Goal: Information Seeking & Learning: Check status

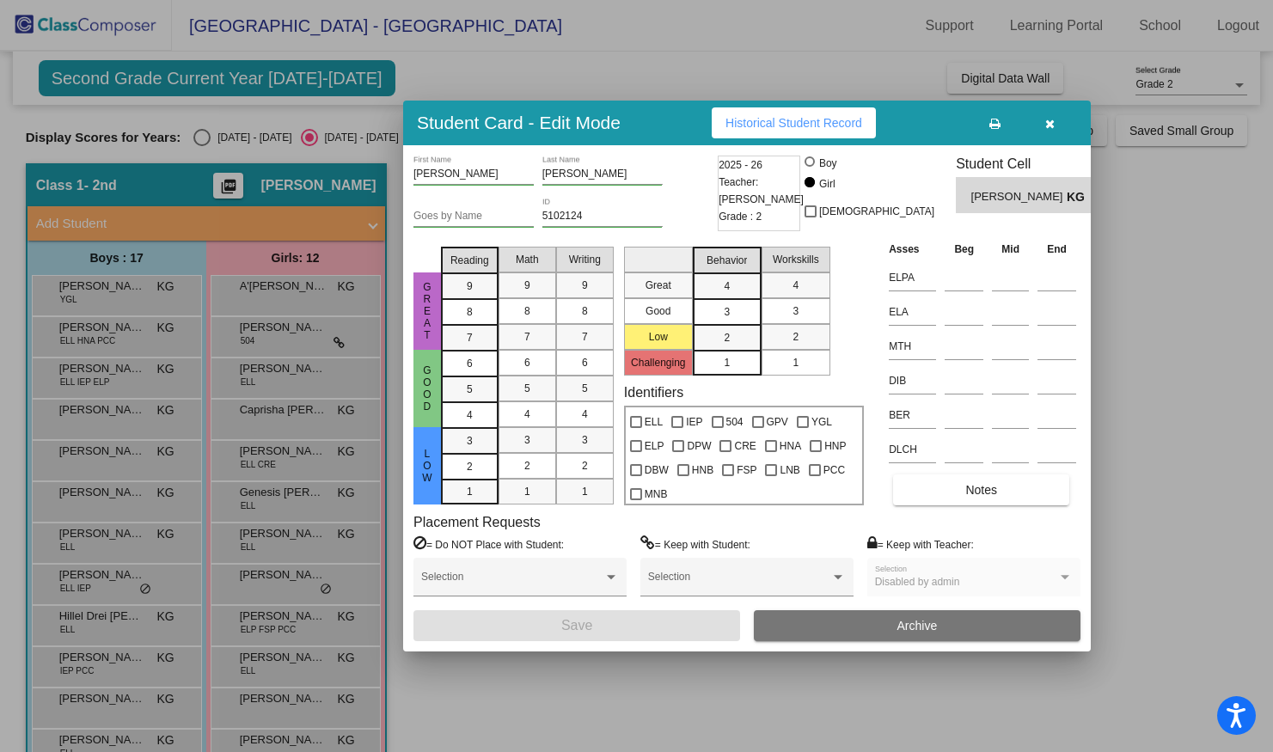
scroll to position [193, 0]
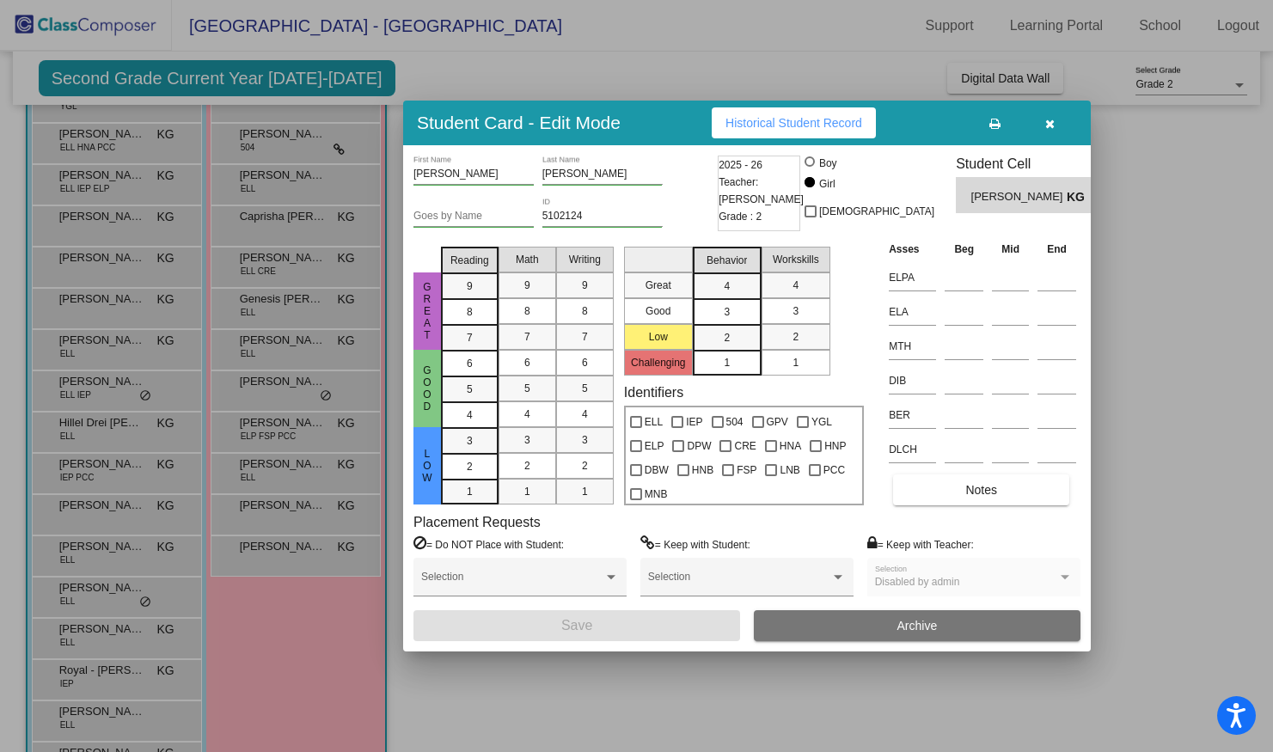
click at [1051, 121] on icon "button" at bounding box center [1049, 124] width 9 height 12
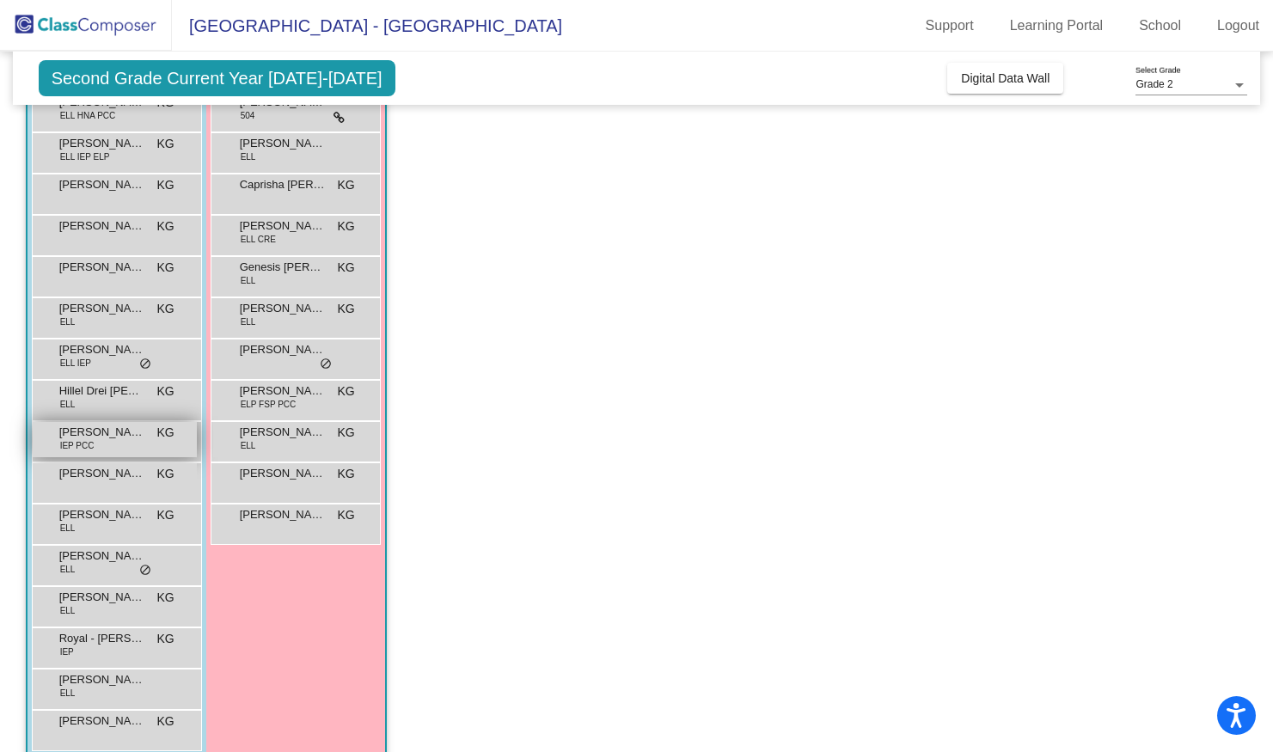
scroll to position [245, 0]
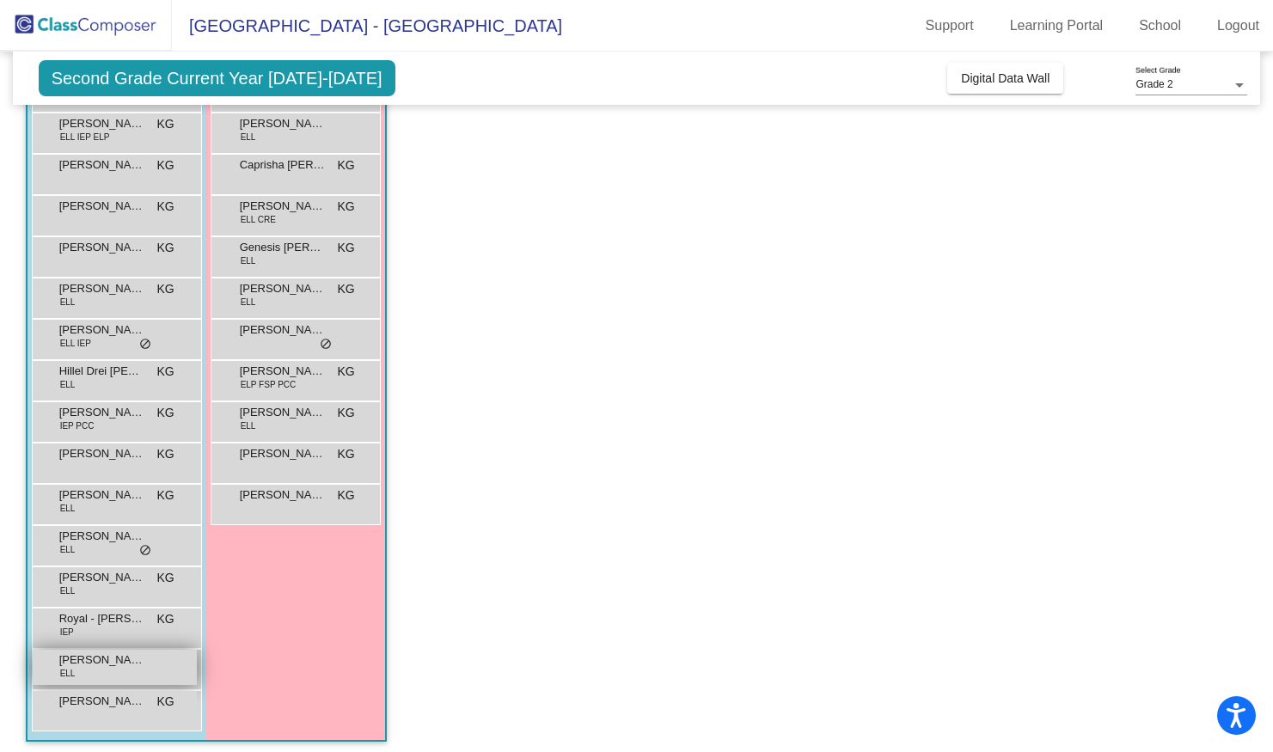
click at [74, 668] on span "ELL" at bounding box center [67, 673] width 15 height 13
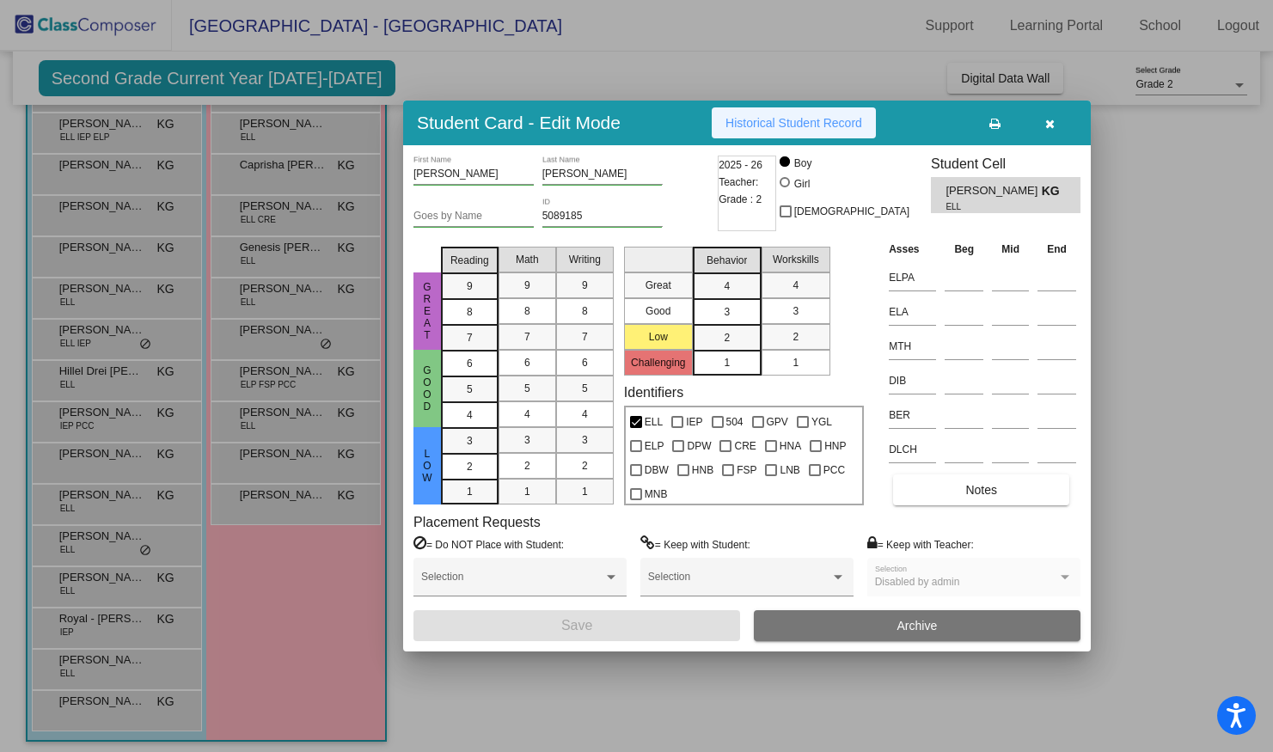
click at [810, 118] on span "Historical Student Record" at bounding box center [793, 123] width 137 height 14
click at [1049, 122] on icon "button" at bounding box center [1049, 124] width 9 height 12
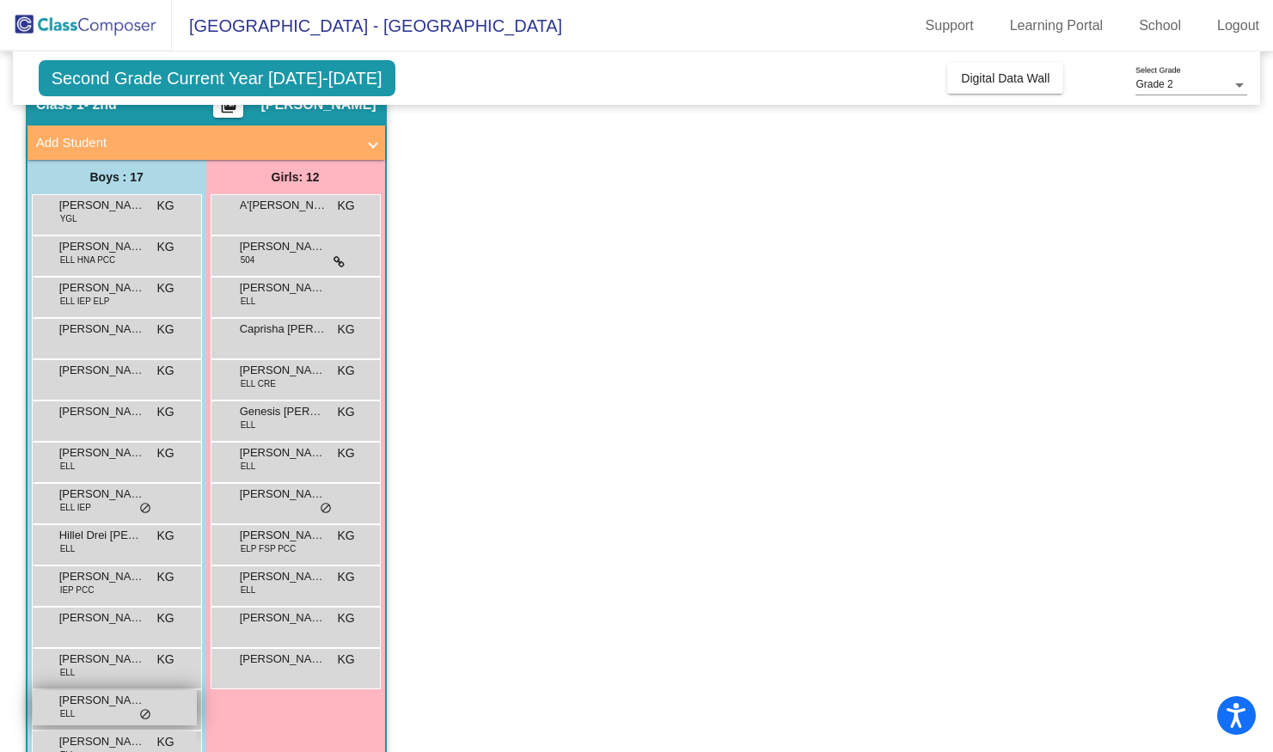
scroll to position [85, 0]
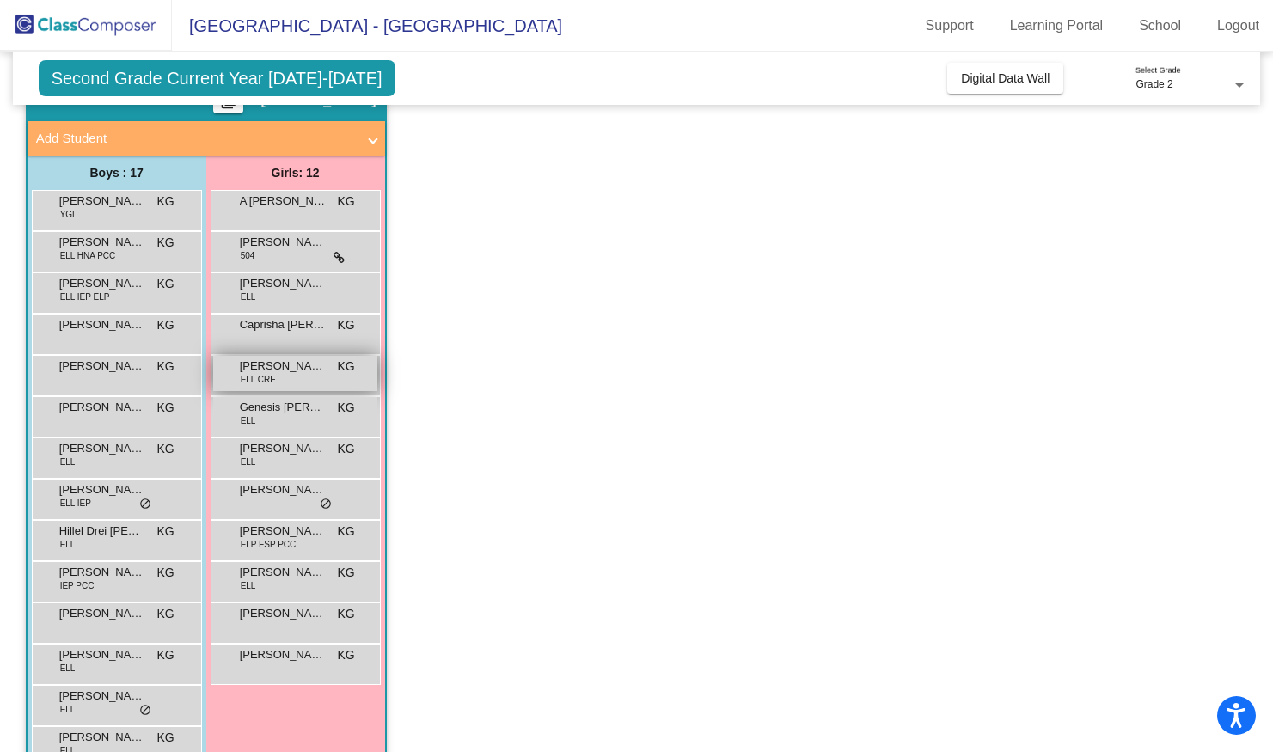
click at [274, 369] on span "[PERSON_NAME]" at bounding box center [283, 366] width 86 height 17
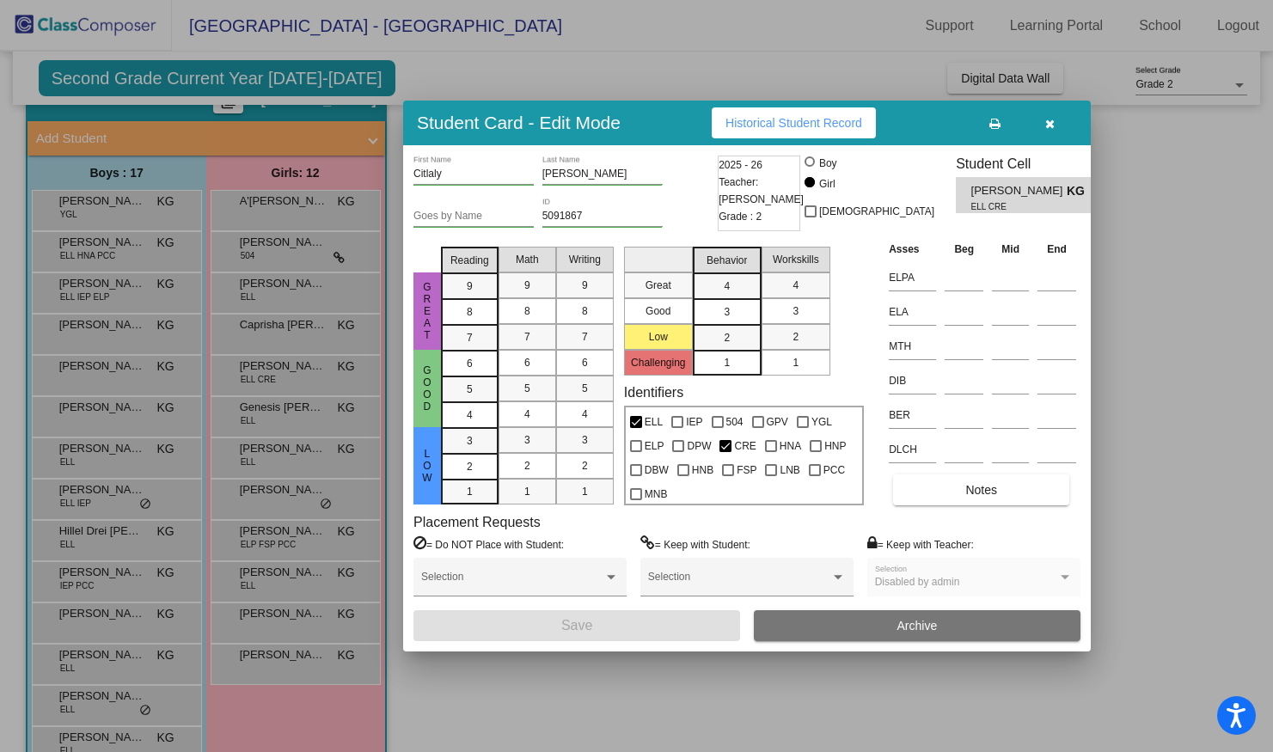
click at [823, 119] on span "Historical Student Record" at bounding box center [793, 123] width 137 height 14
click at [1052, 132] on button "button" at bounding box center [1049, 122] width 55 height 31
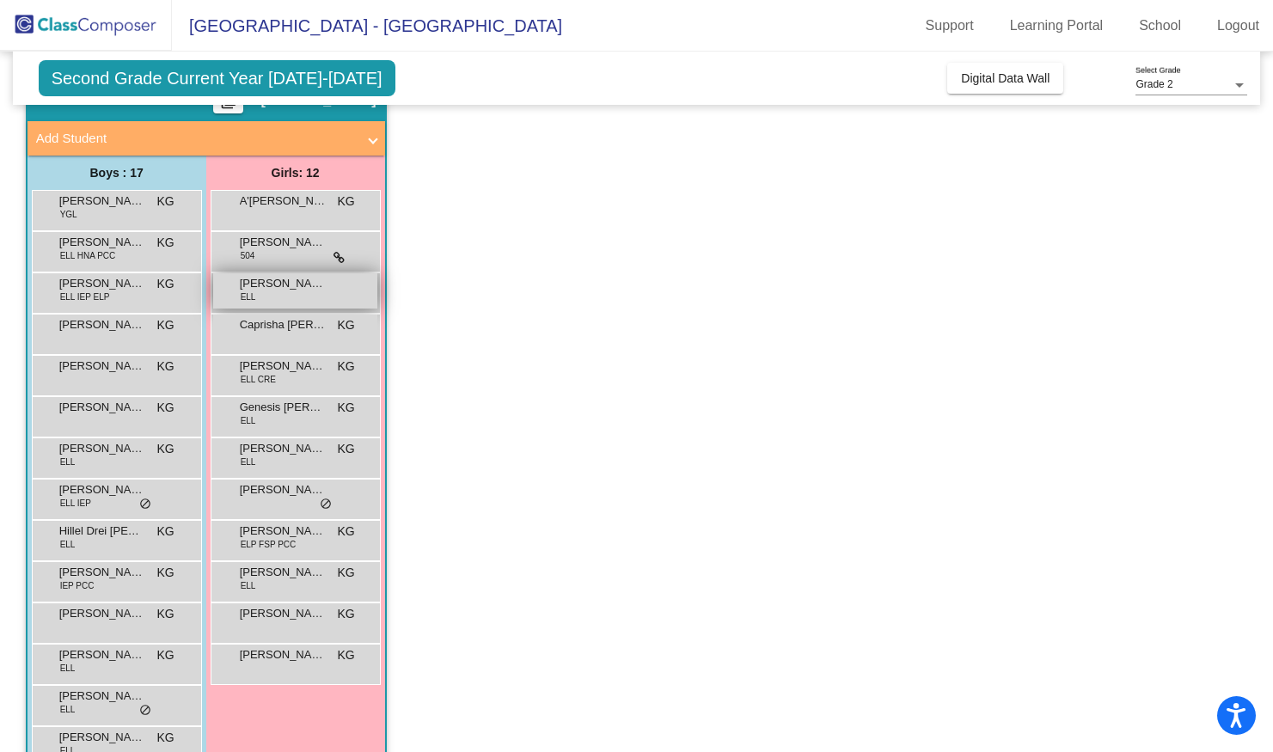
click at [275, 299] on div "[PERSON_NAME] ELL lock do_not_disturb_alt" at bounding box center [295, 290] width 164 height 35
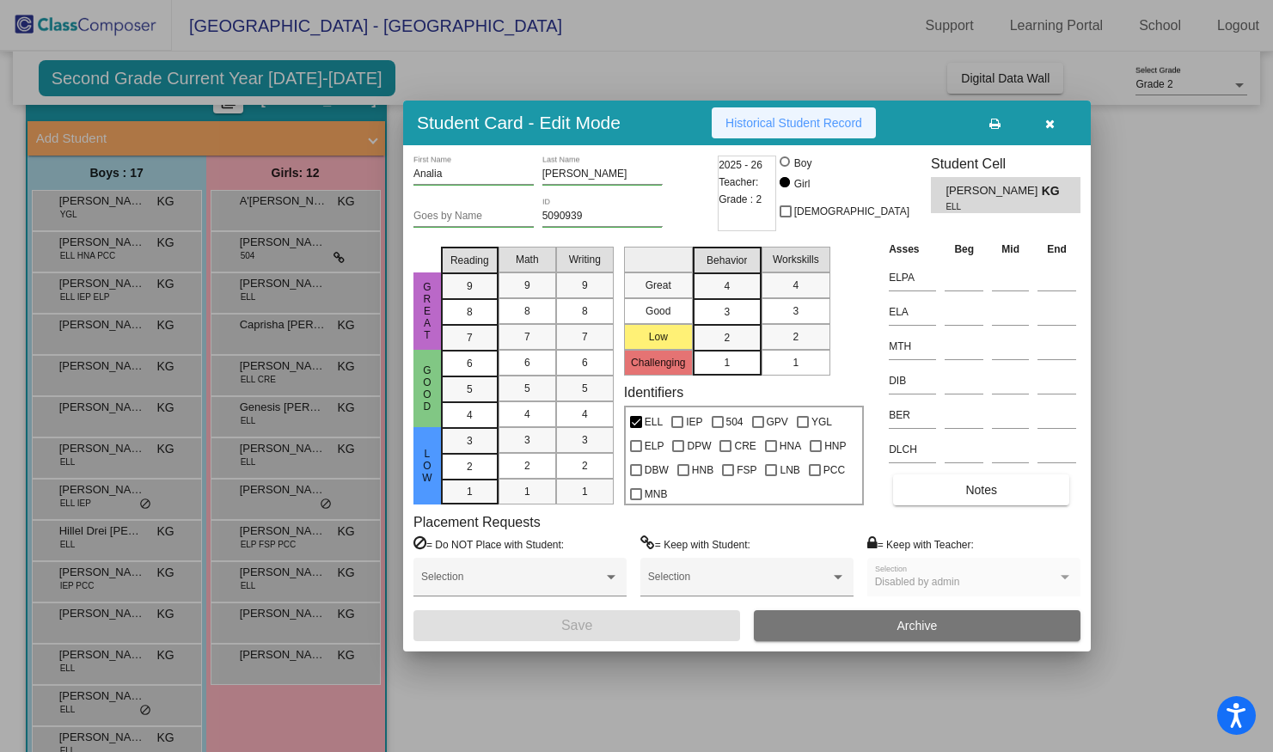
click at [834, 124] on span "Historical Student Record" at bounding box center [793, 123] width 137 height 14
click at [1056, 123] on button "button" at bounding box center [1049, 122] width 55 height 31
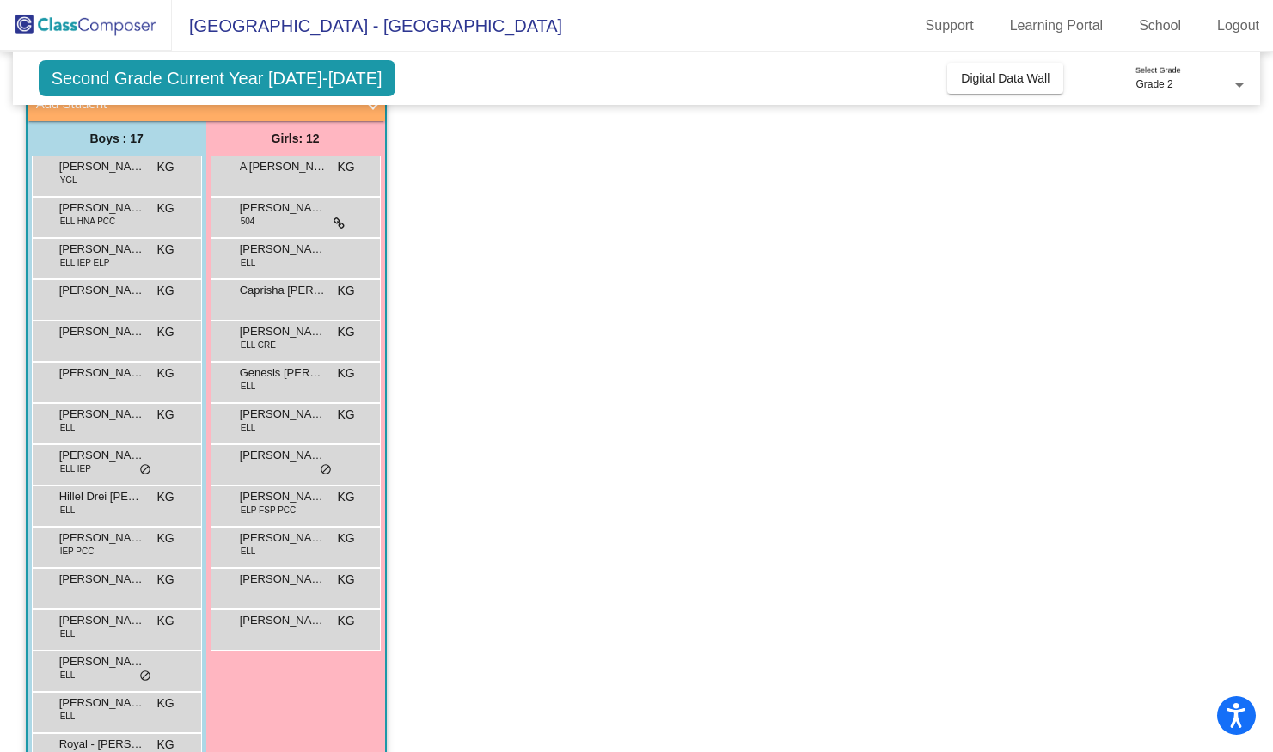
scroll to position [127, 0]
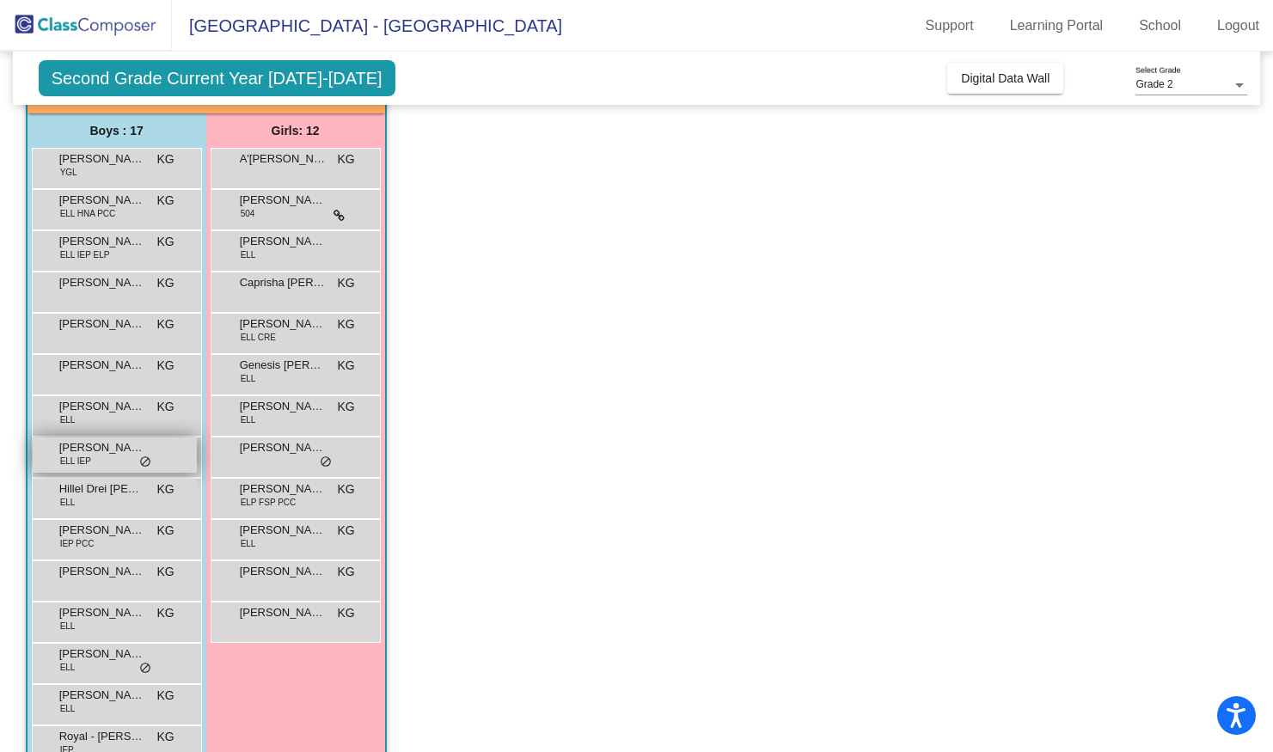
click at [112, 462] on div "[PERSON_NAME] ELL IEP lock do_not_disturb_alt" at bounding box center [115, 455] width 164 height 35
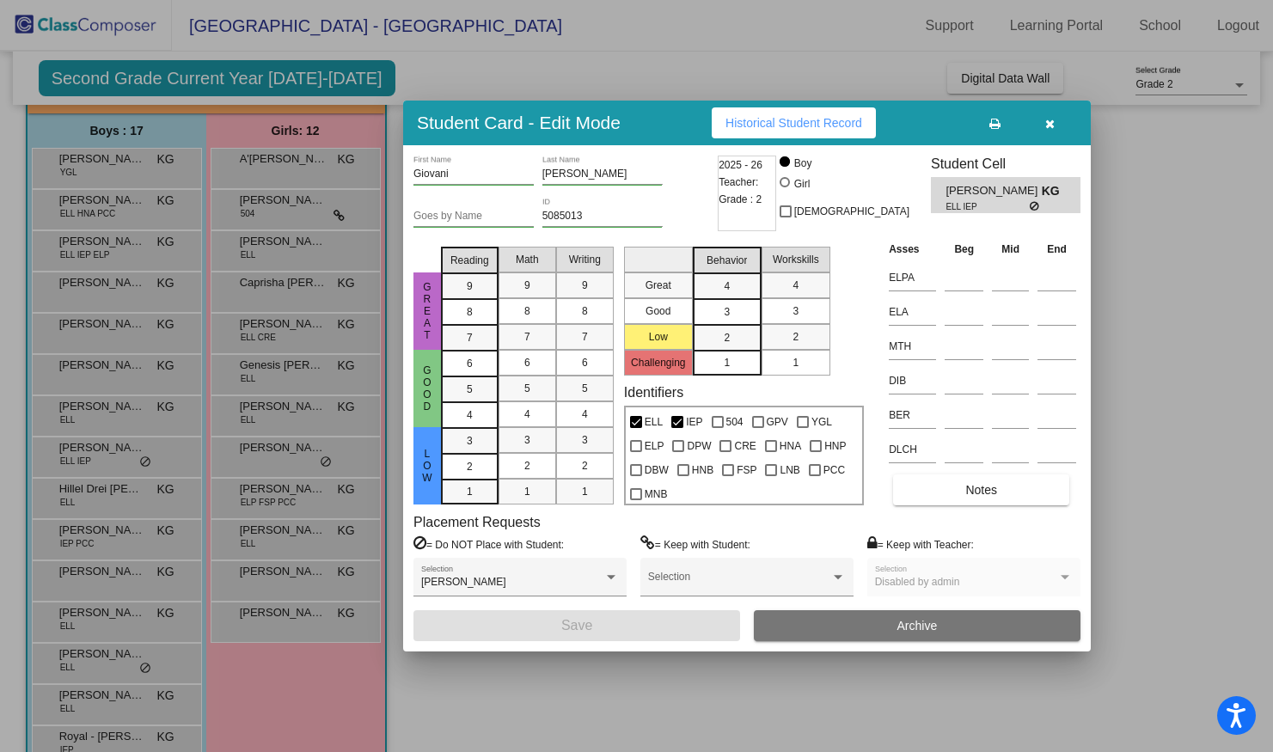
click at [777, 128] on span "Historical Student Record" at bounding box center [793, 123] width 137 height 14
click at [1047, 125] on icon "button" at bounding box center [1049, 124] width 9 height 12
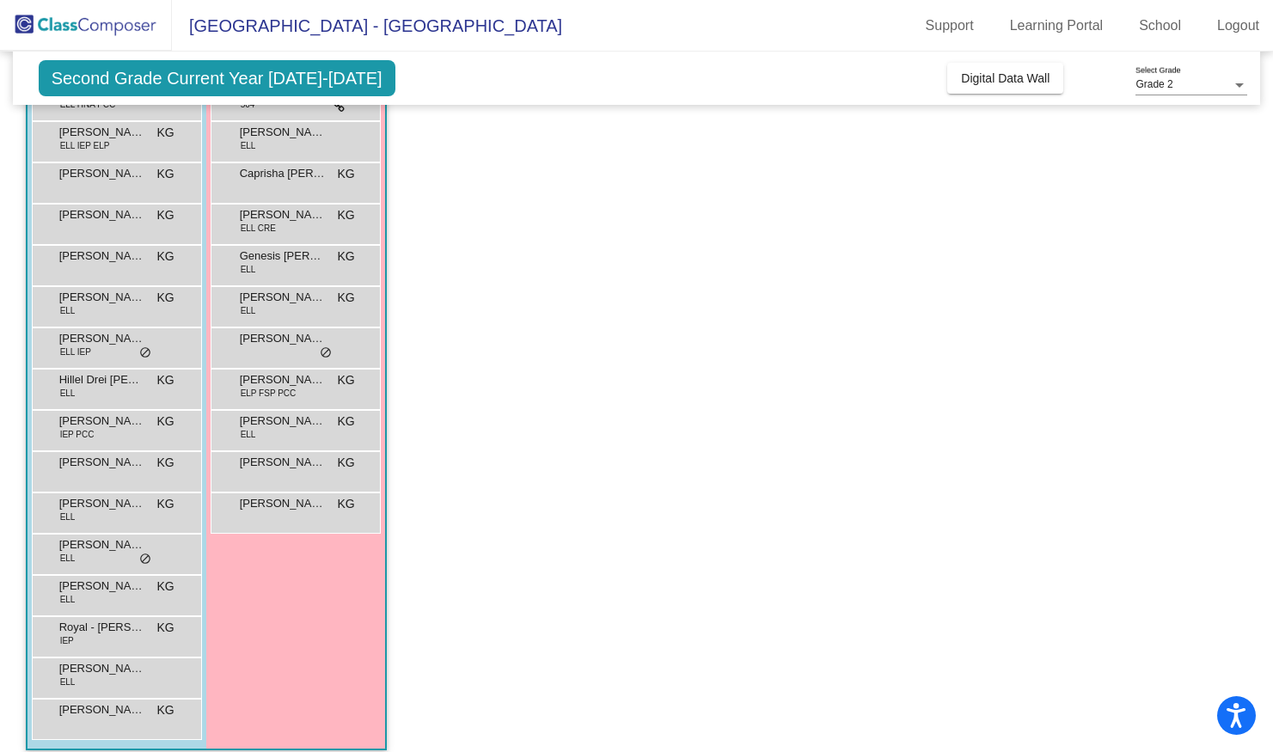
scroll to position [252, 0]
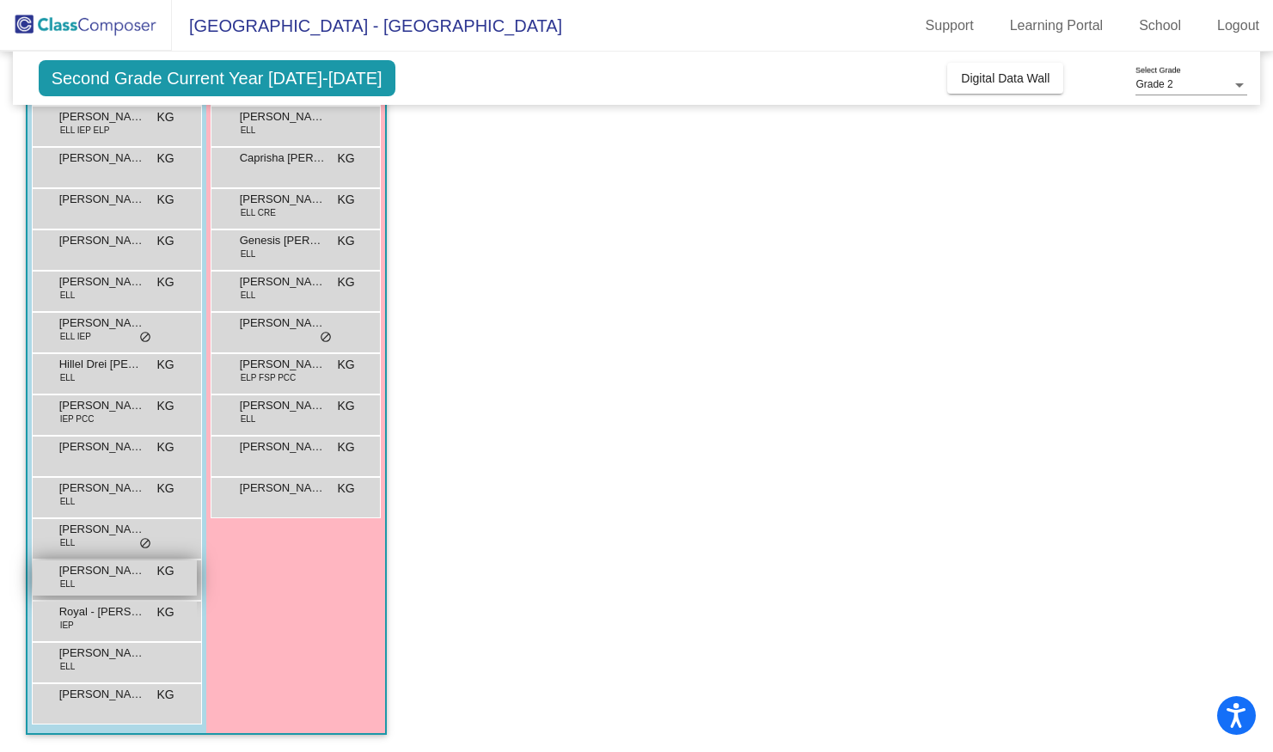
click at [90, 577] on span "[PERSON_NAME]" at bounding box center [102, 570] width 86 height 17
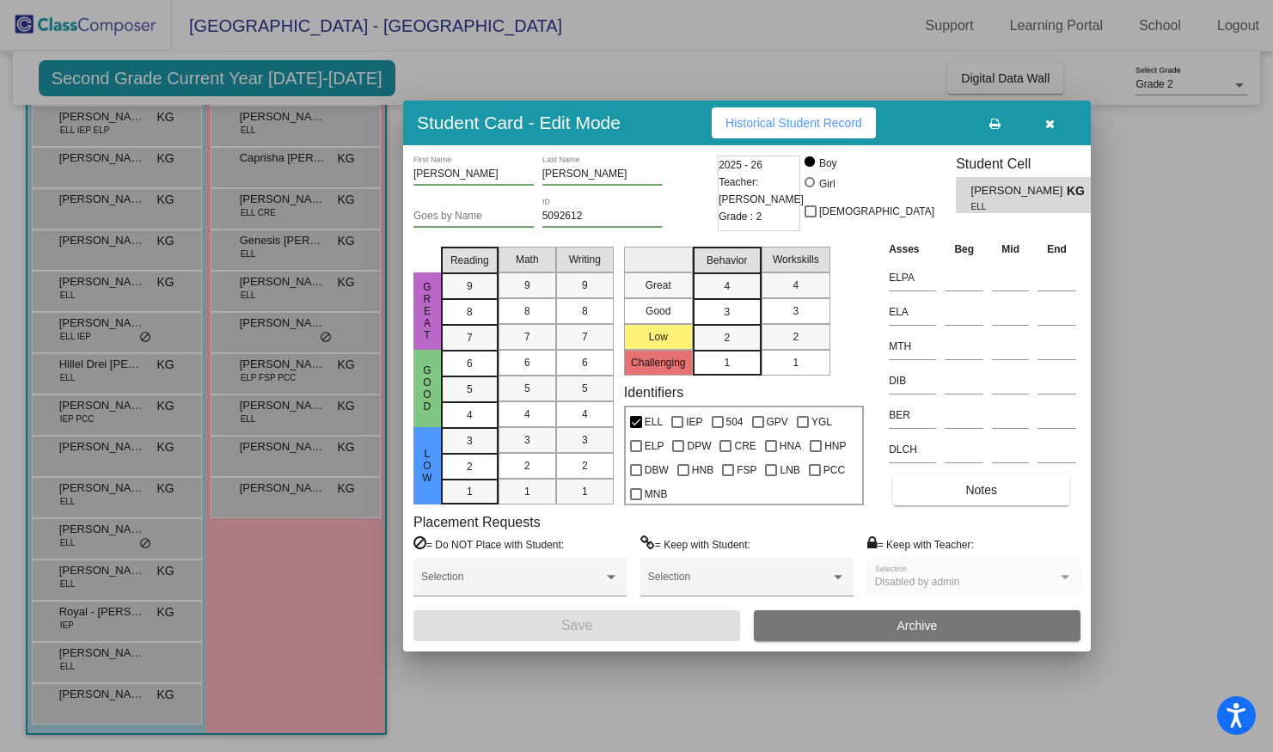
click at [806, 119] on span "Historical Student Record" at bounding box center [793, 123] width 137 height 14
click at [1056, 119] on button "button" at bounding box center [1049, 122] width 55 height 31
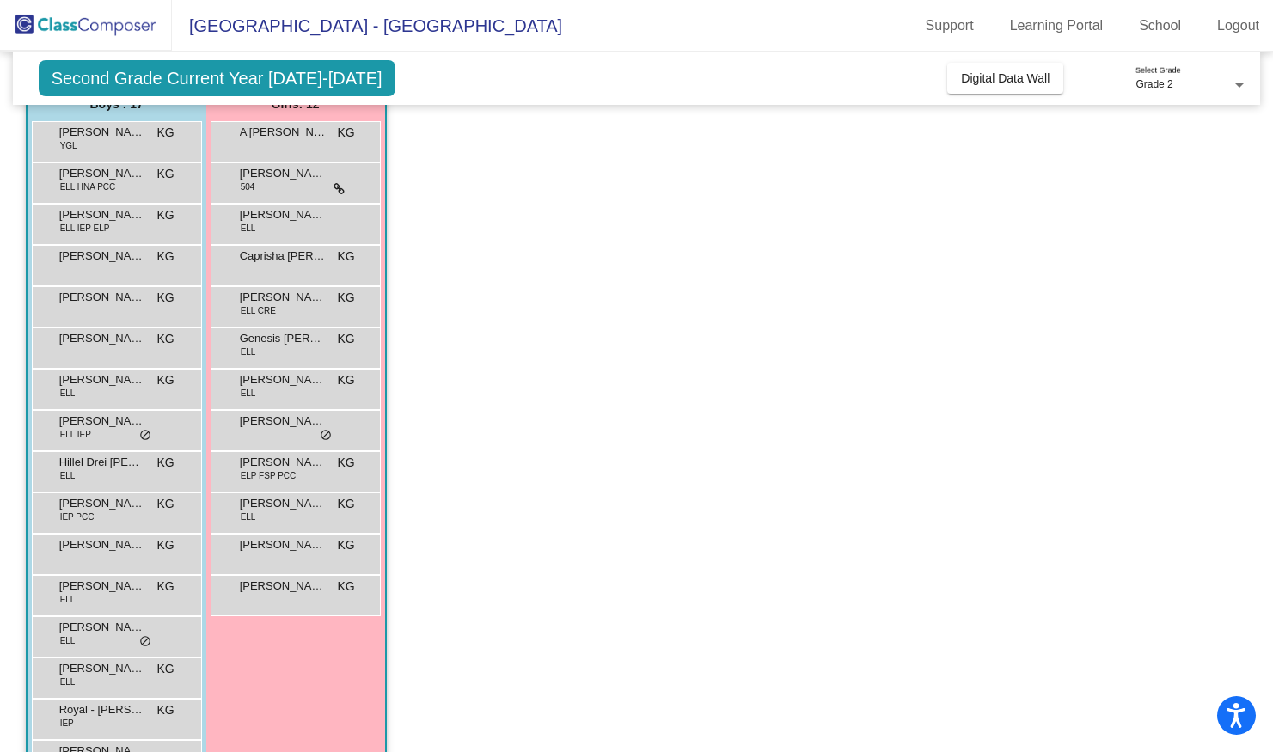
scroll to position [150, 0]
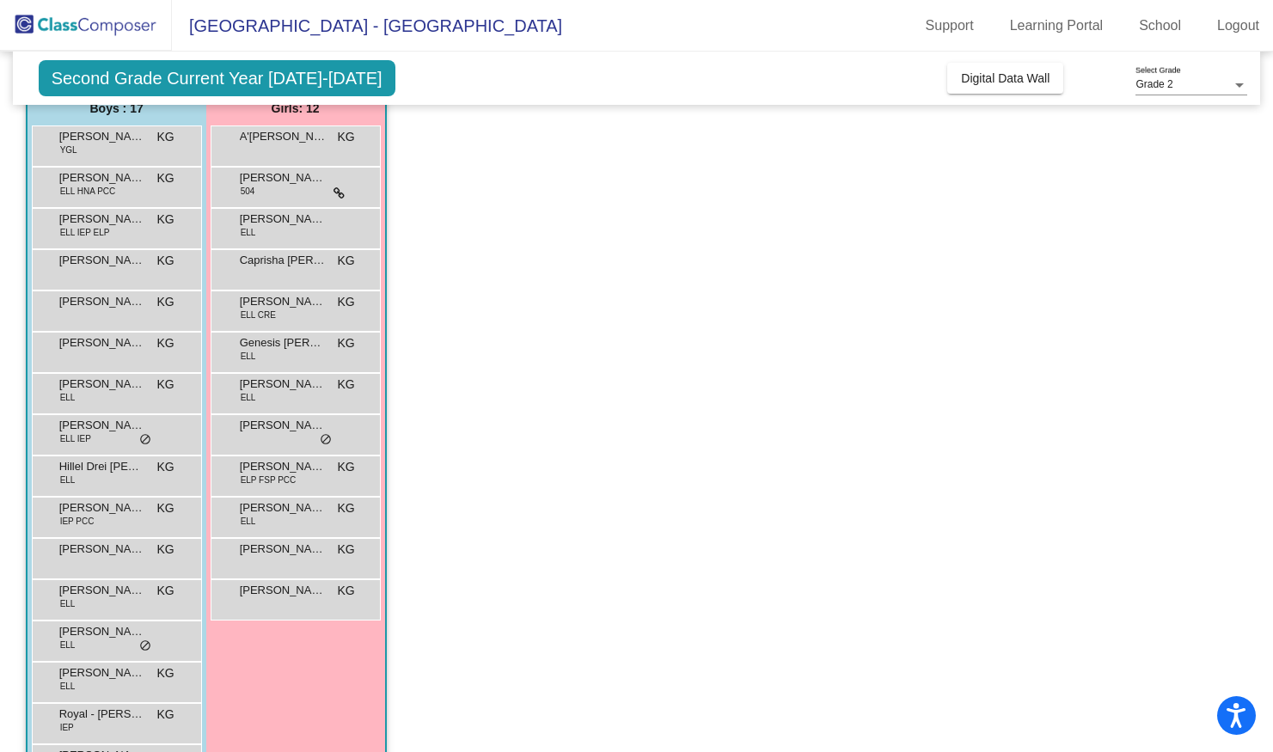
click at [116, 245] on div "[PERSON_NAME] ELL IEP ELP KG lock do_not_disturb_alt" at bounding box center [117, 228] width 170 height 41
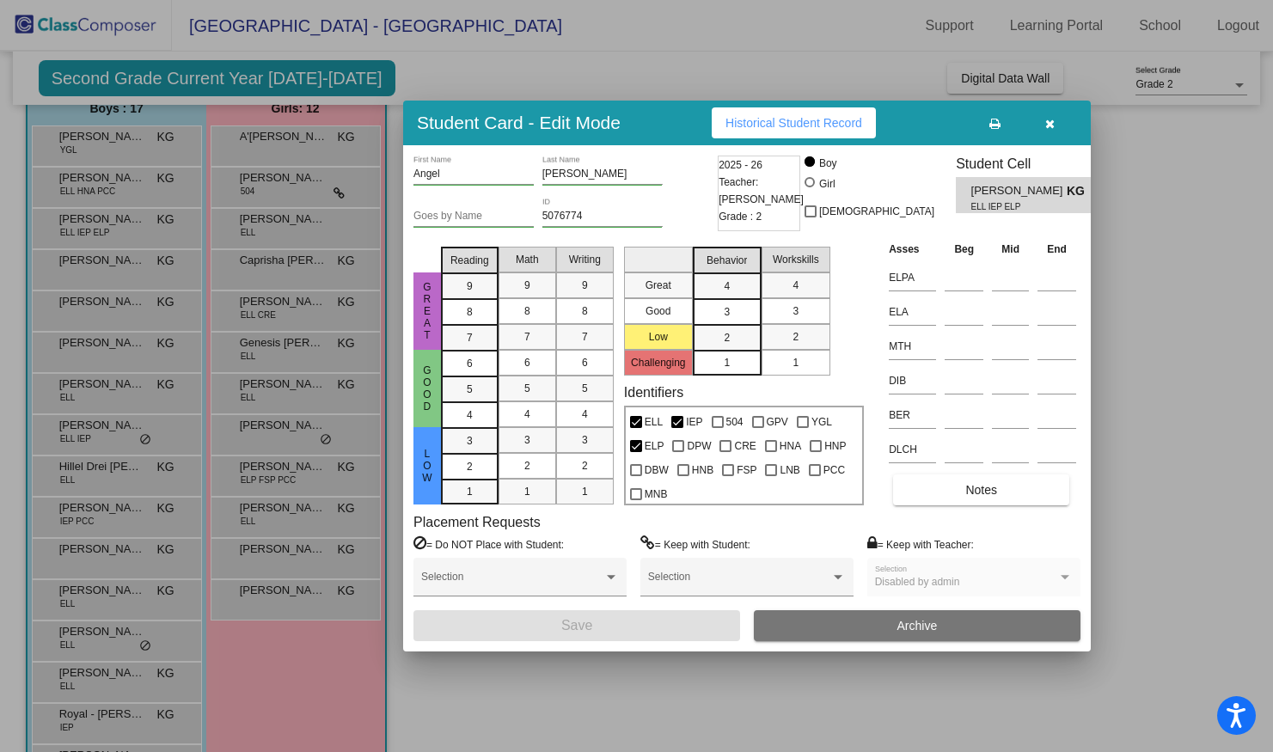
click at [791, 116] on span "Historical Student Record" at bounding box center [793, 123] width 137 height 14
click at [203, 340] on div at bounding box center [636, 376] width 1273 height 752
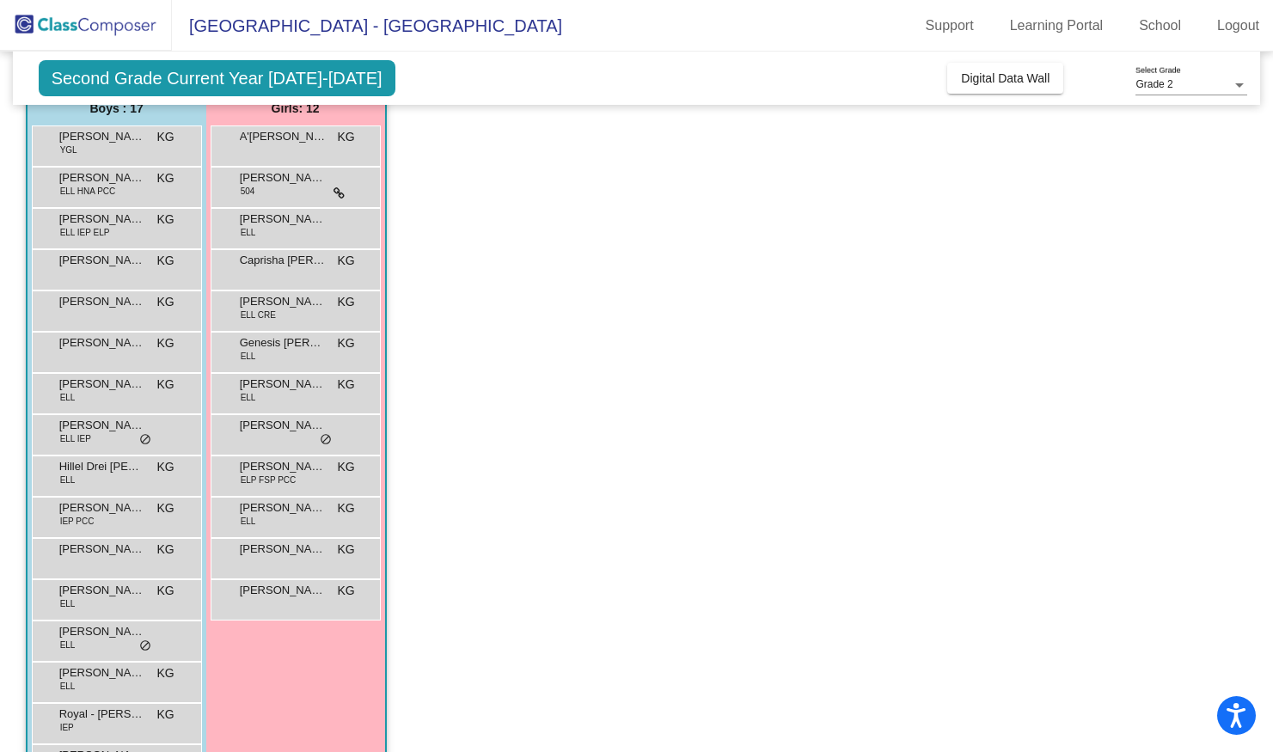
click at [272, 409] on div "[PERSON_NAME] ELL KG lock do_not_disturb_alt" at bounding box center [296, 393] width 170 height 41
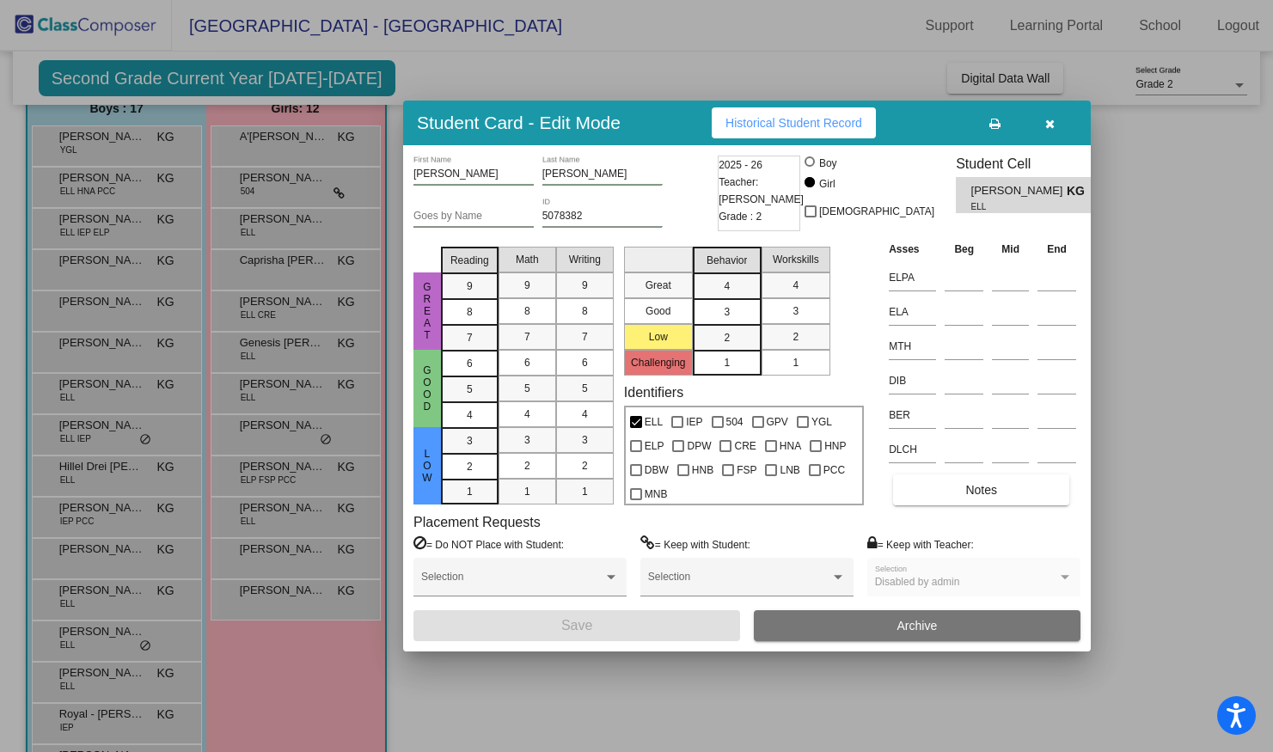
click at [821, 122] on span "Historical Student Record" at bounding box center [793, 123] width 137 height 14
click at [1053, 125] on icon "button" at bounding box center [1049, 124] width 9 height 12
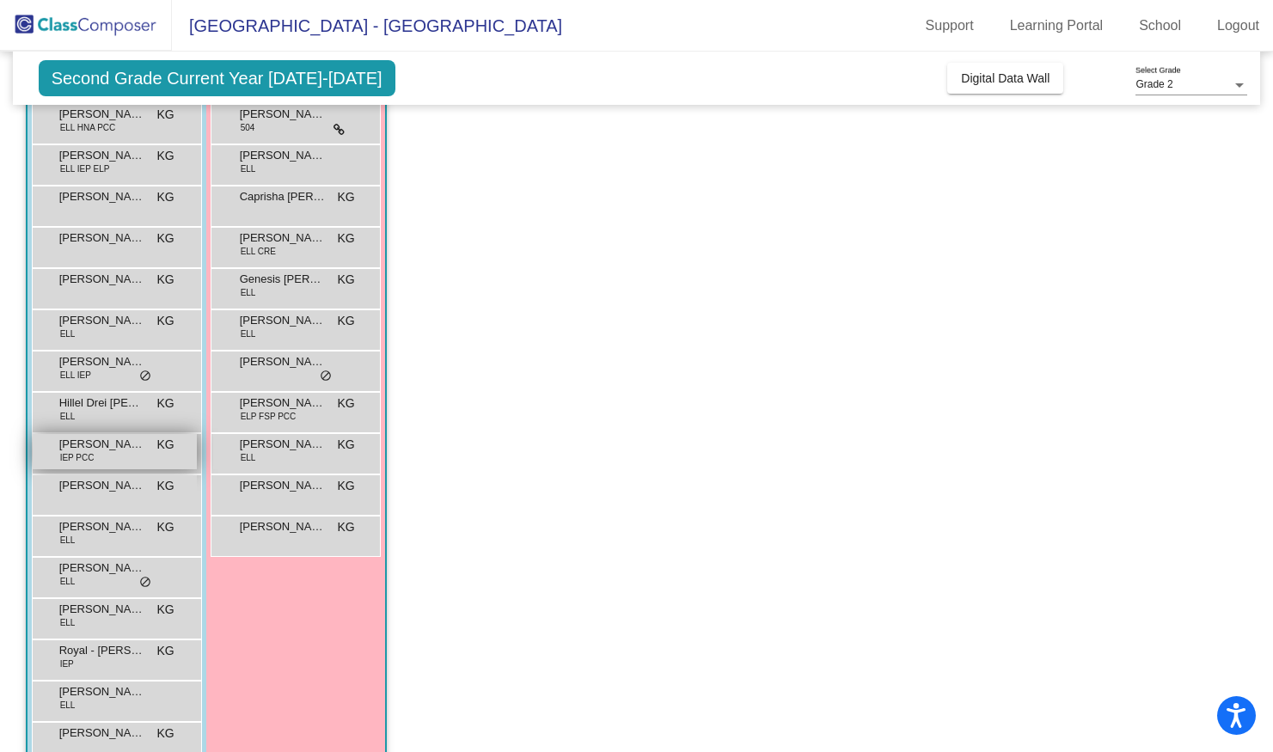
scroll to position [205, 0]
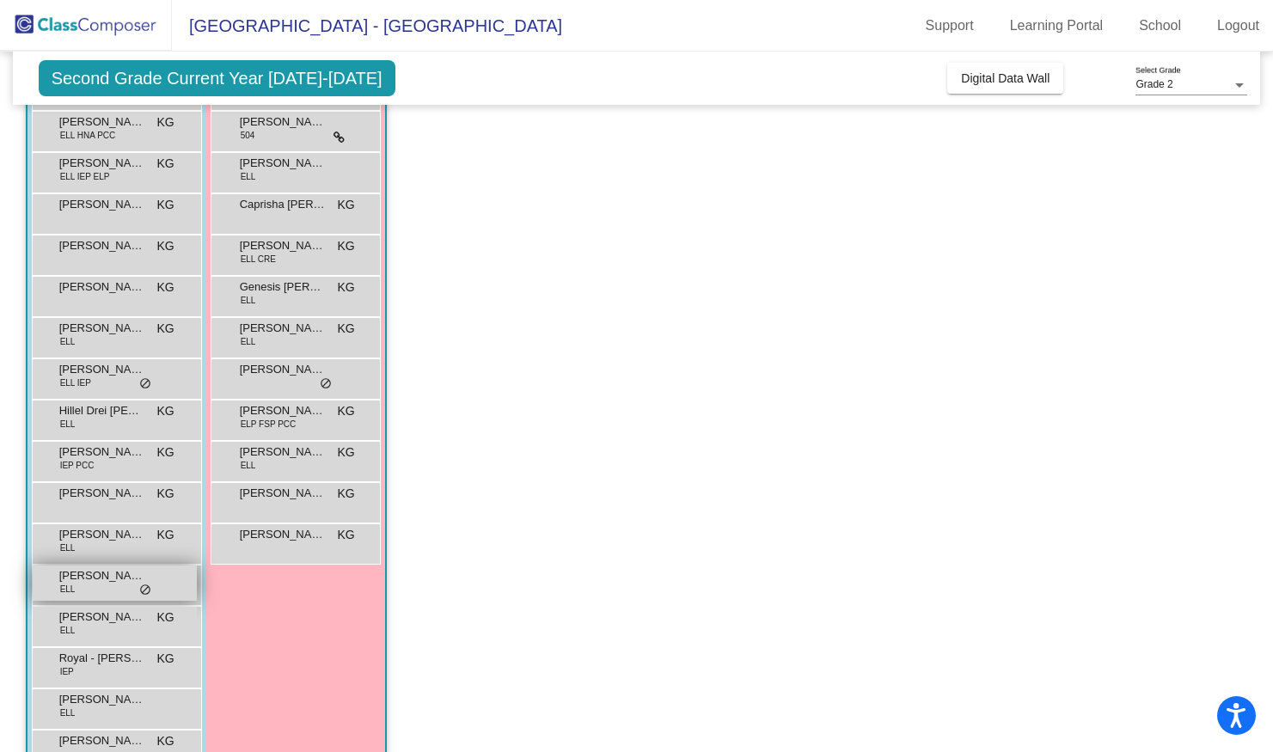
click at [102, 595] on div "[PERSON_NAME] ELL lock do_not_disturb_alt" at bounding box center [115, 583] width 164 height 35
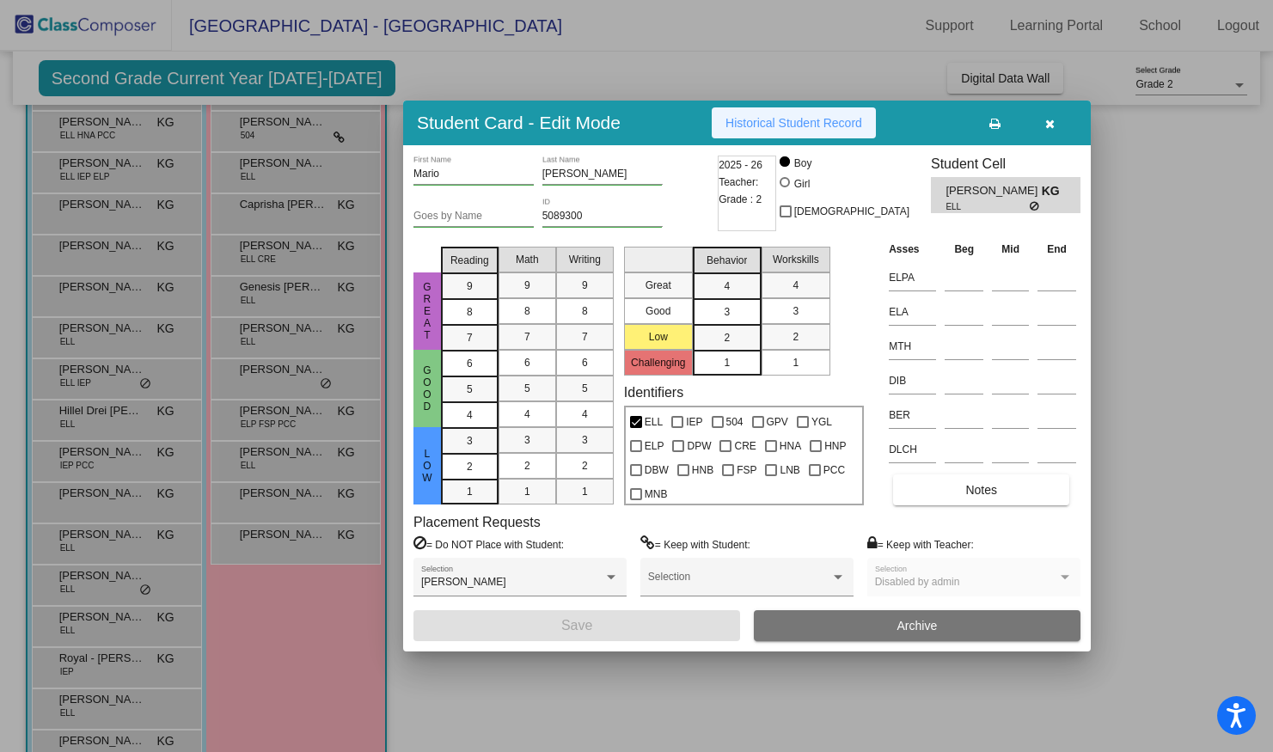
click at [817, 119] on span "Historical Student Record" at bounding box center [793, 123] width 137 height 14
click at [1045, 128] on icon "button" at bounding box center [1049, 124] width 9 height 12
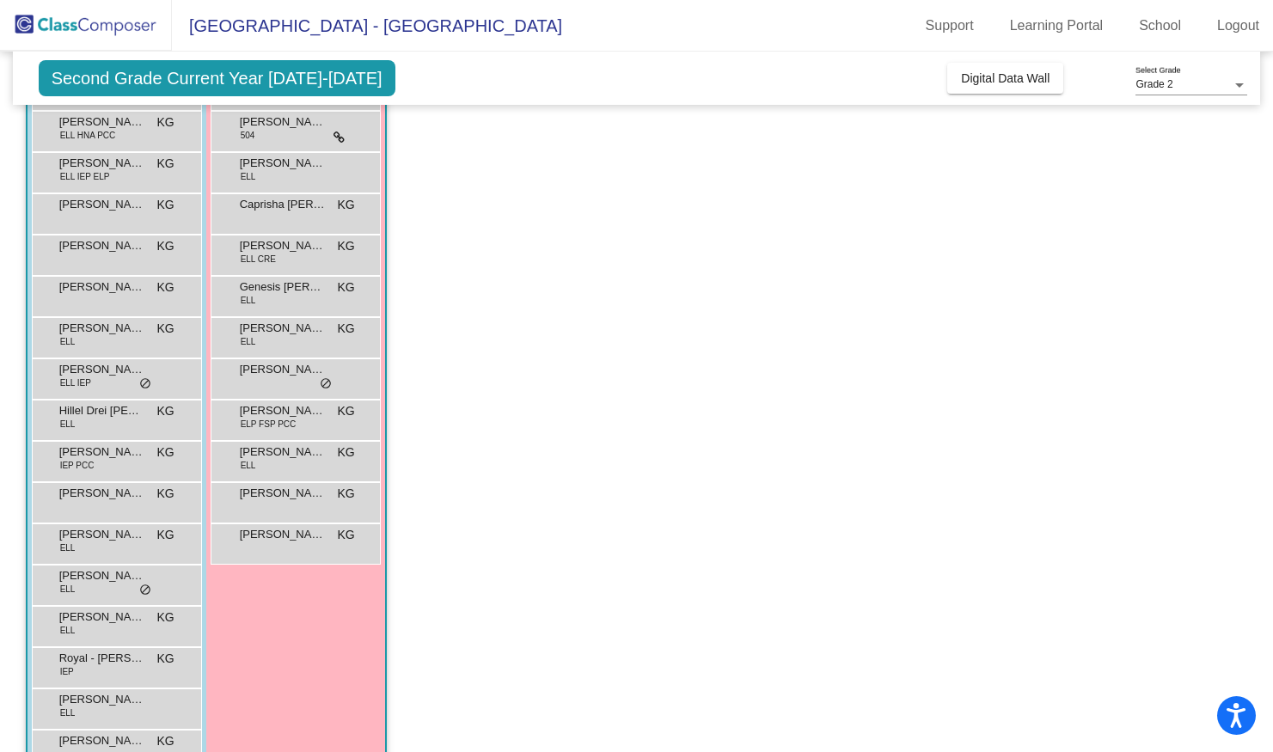
scroll to position [252, 0]
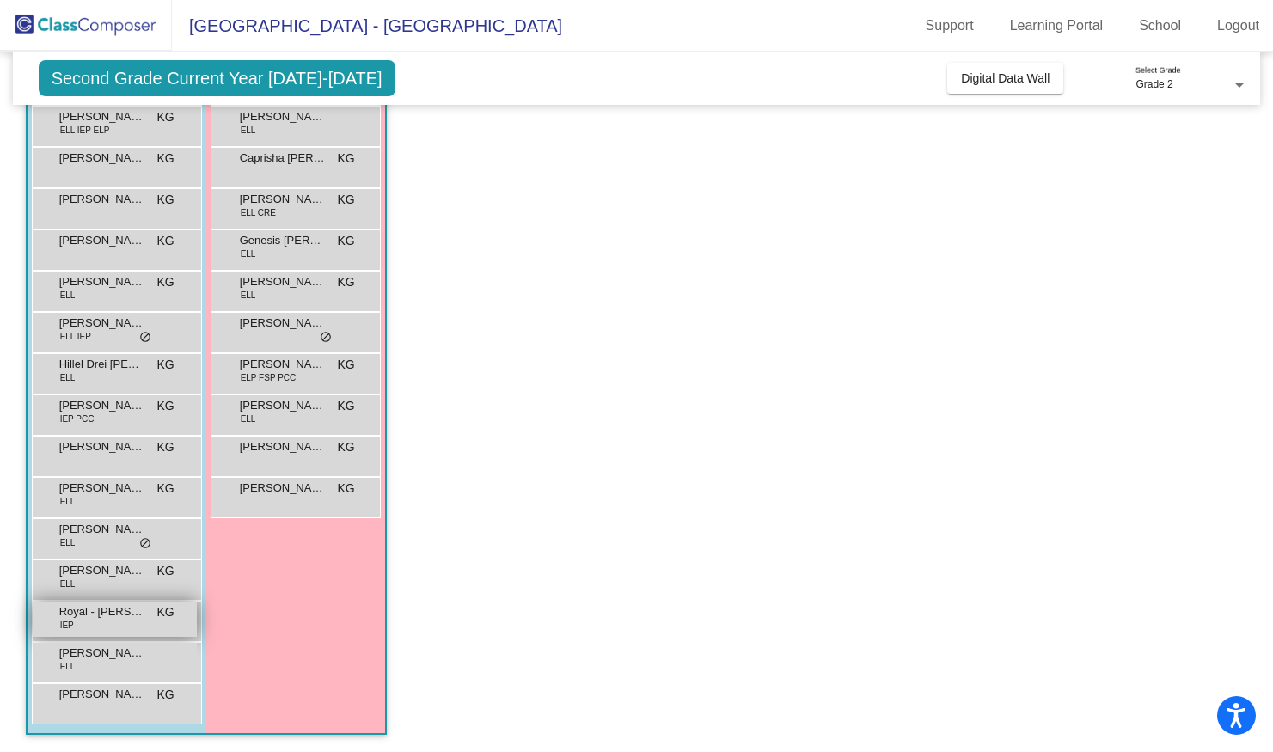
click at [86, 621] on div "Royal - [PERSON_NAME] IEP KG lock do_not_disturb_alt" at bounding box center [115, 619] width 164 height 35
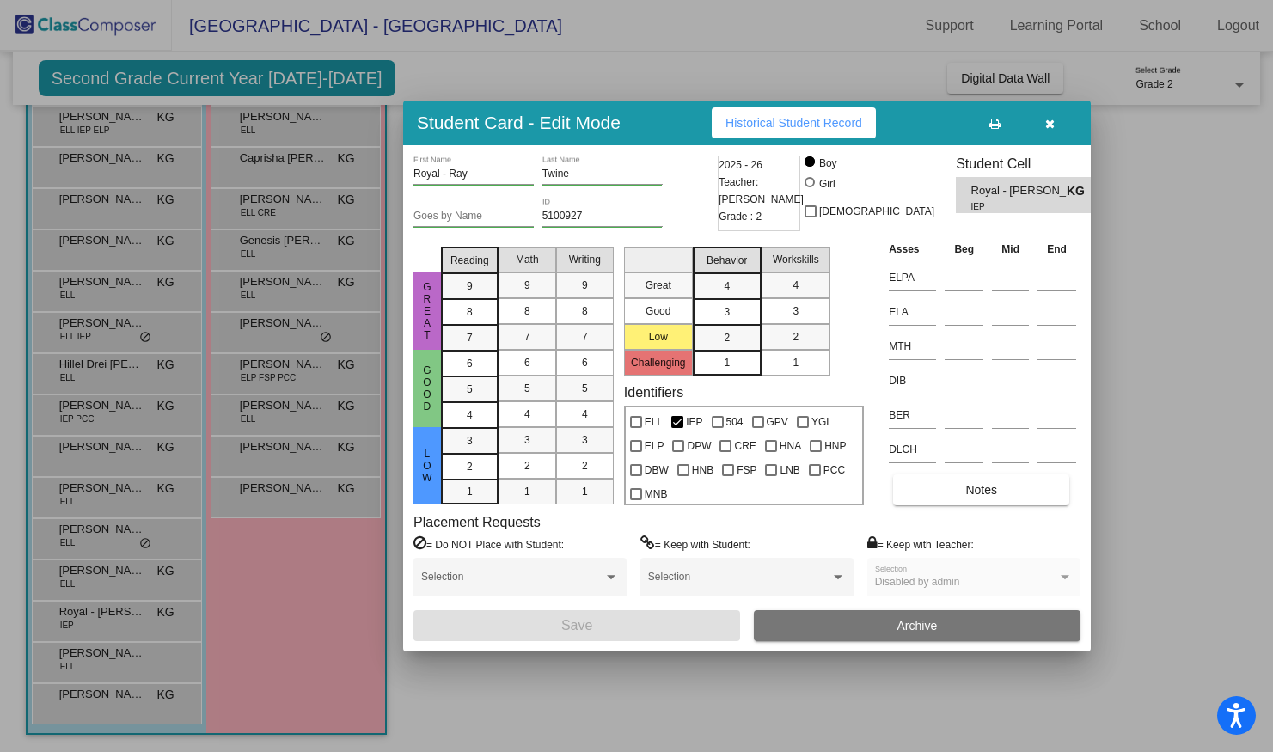
click at [830, 126] on span "Historical Student Record" at bounding box center [793, 123] width 137 height 14
click at [1050, 122] on icon "button" at bounding box center [1049, 124] width 9 height 12
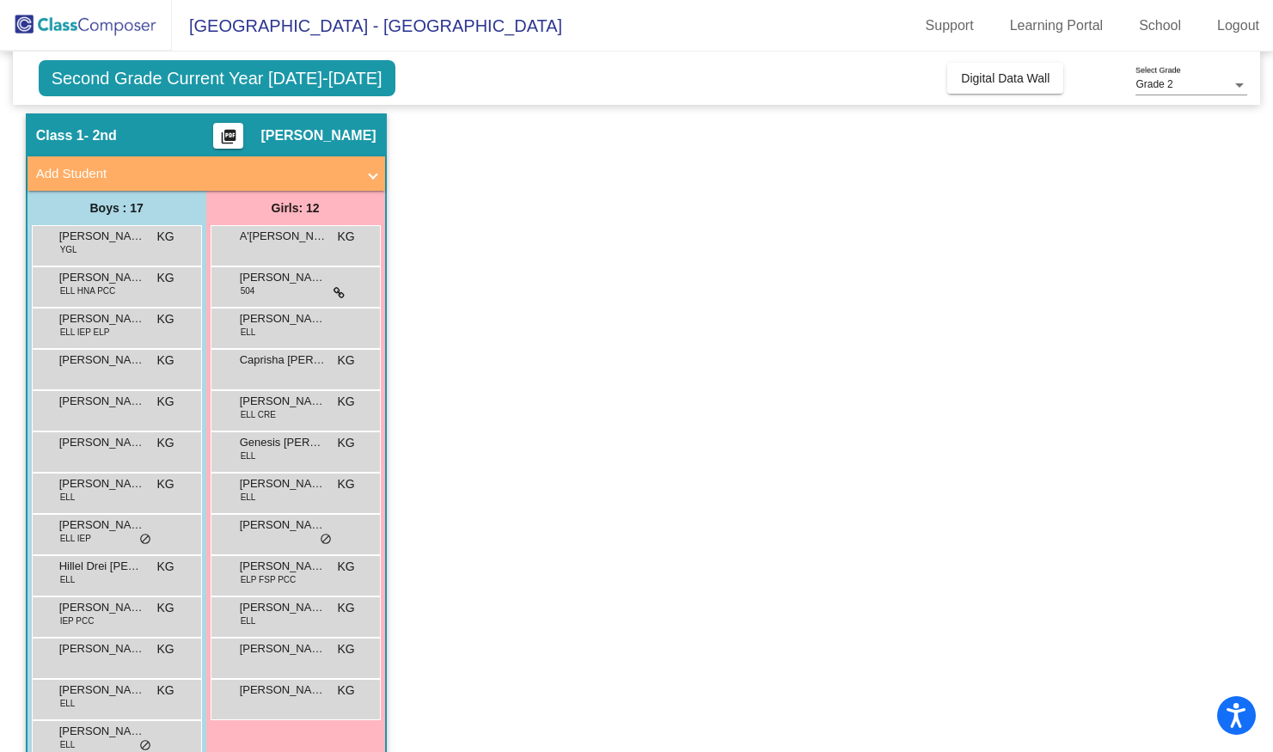
scroll to position [49, 0]
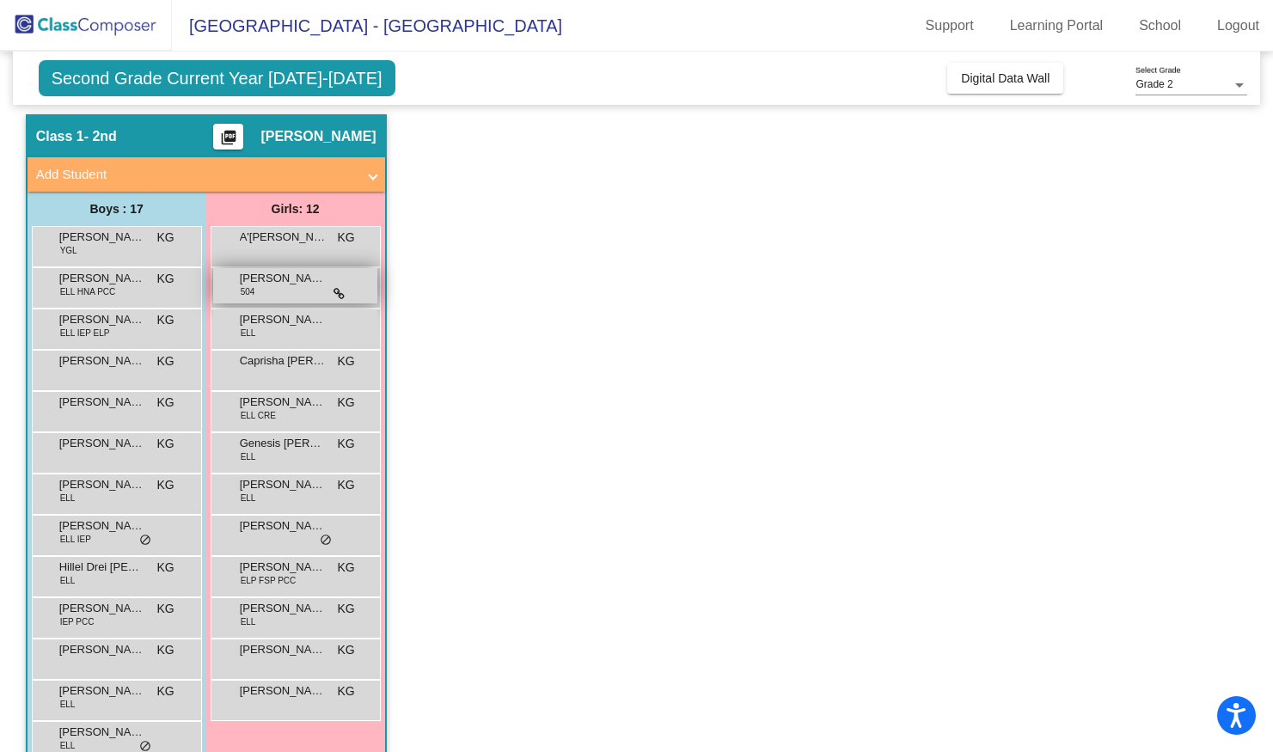
click at [299, 281] on span "[PERSON_NAME]" at bounding box center [283, 278] width 86 height 17
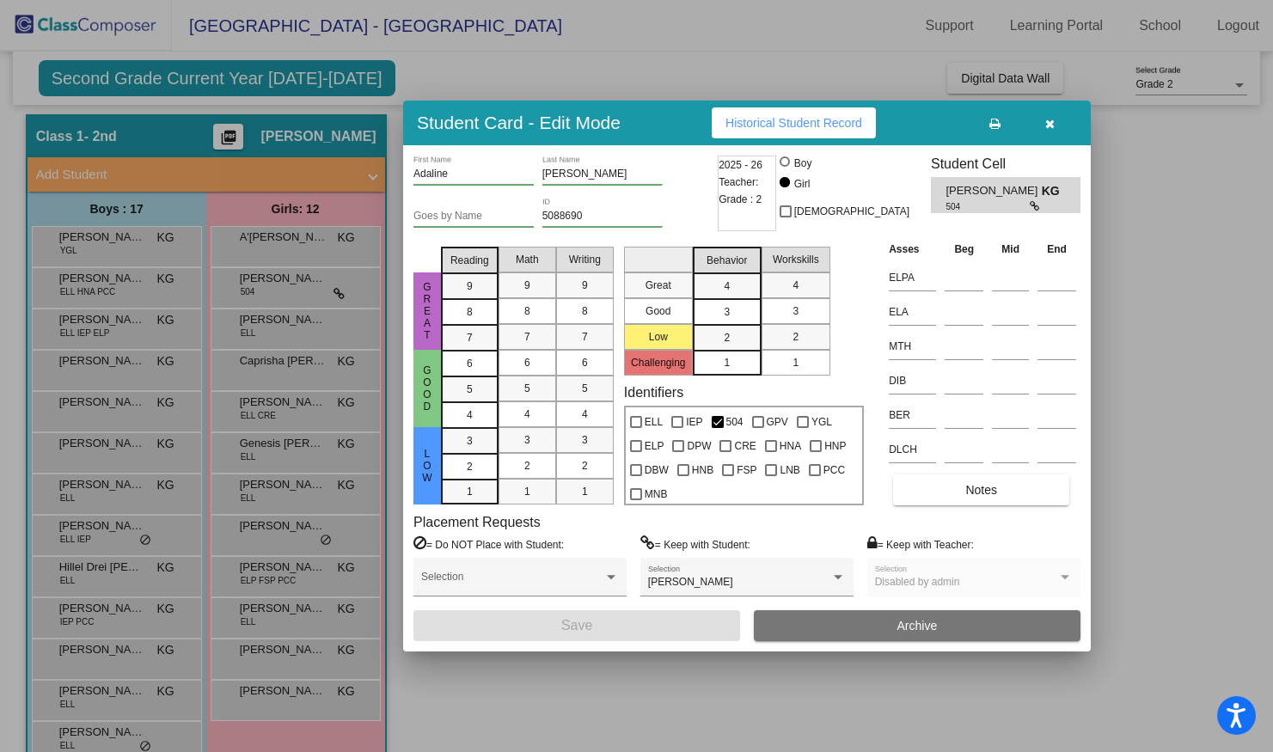
click at [796, 134] on button "Historical Student Record" at bounding box center [794, 122] width 164 height 31
click at [258, 441] on div at bounding box center [636, 376] width 1273 height 752
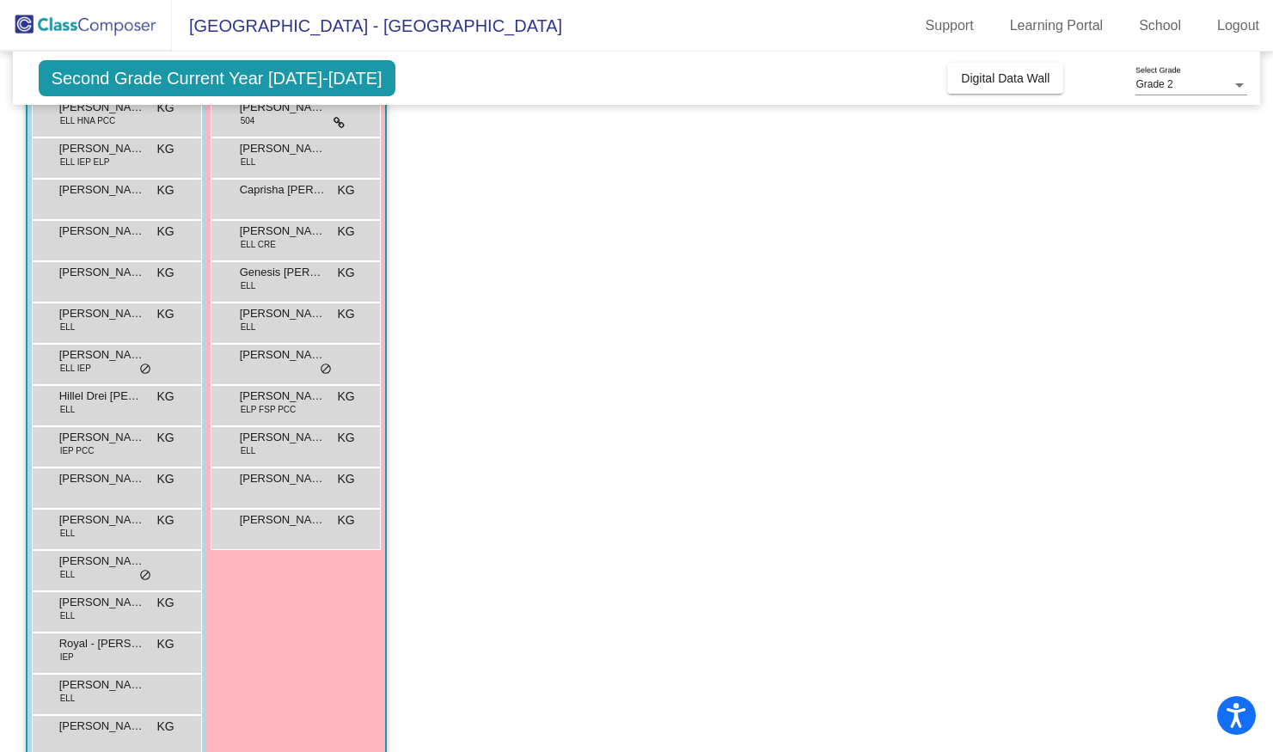
scroll to position [252, 0]
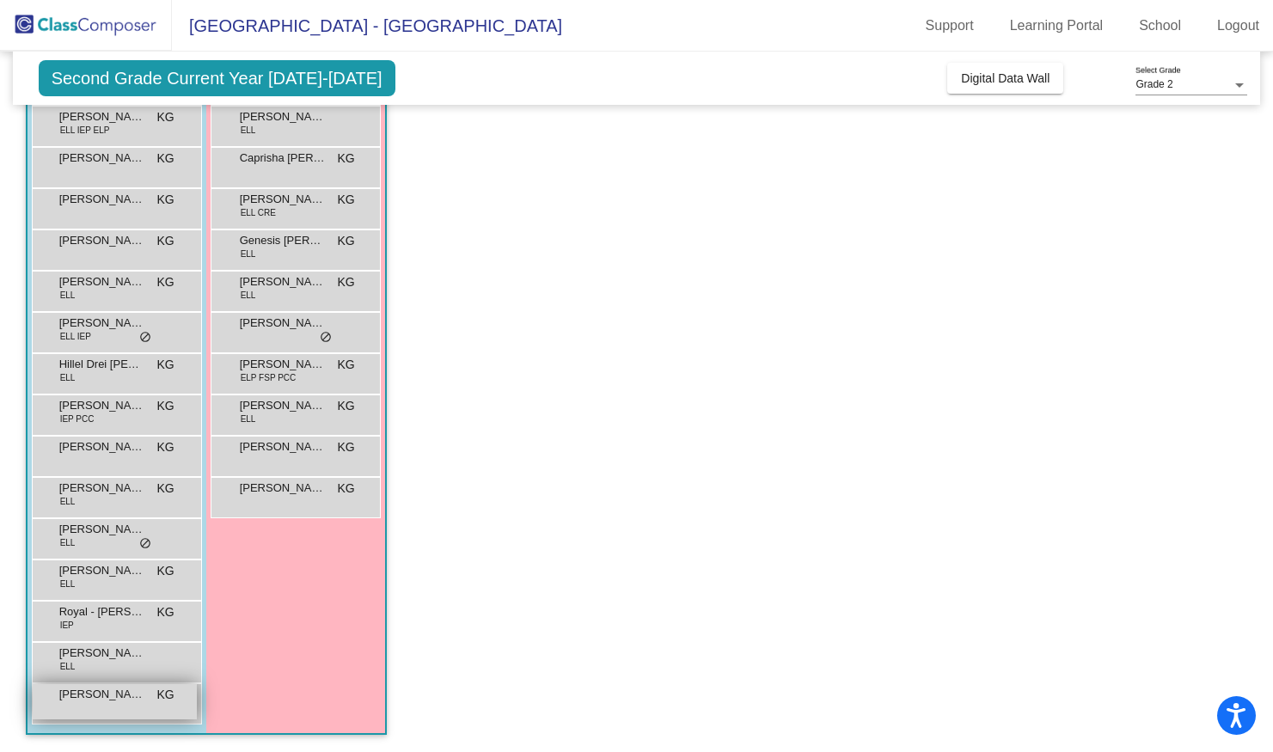
click at [121, 710] on div "[PERSON_NAME] Requiez KG lock do_not_disturb_alt" at bounding box center [115, 701] width 164 height 35
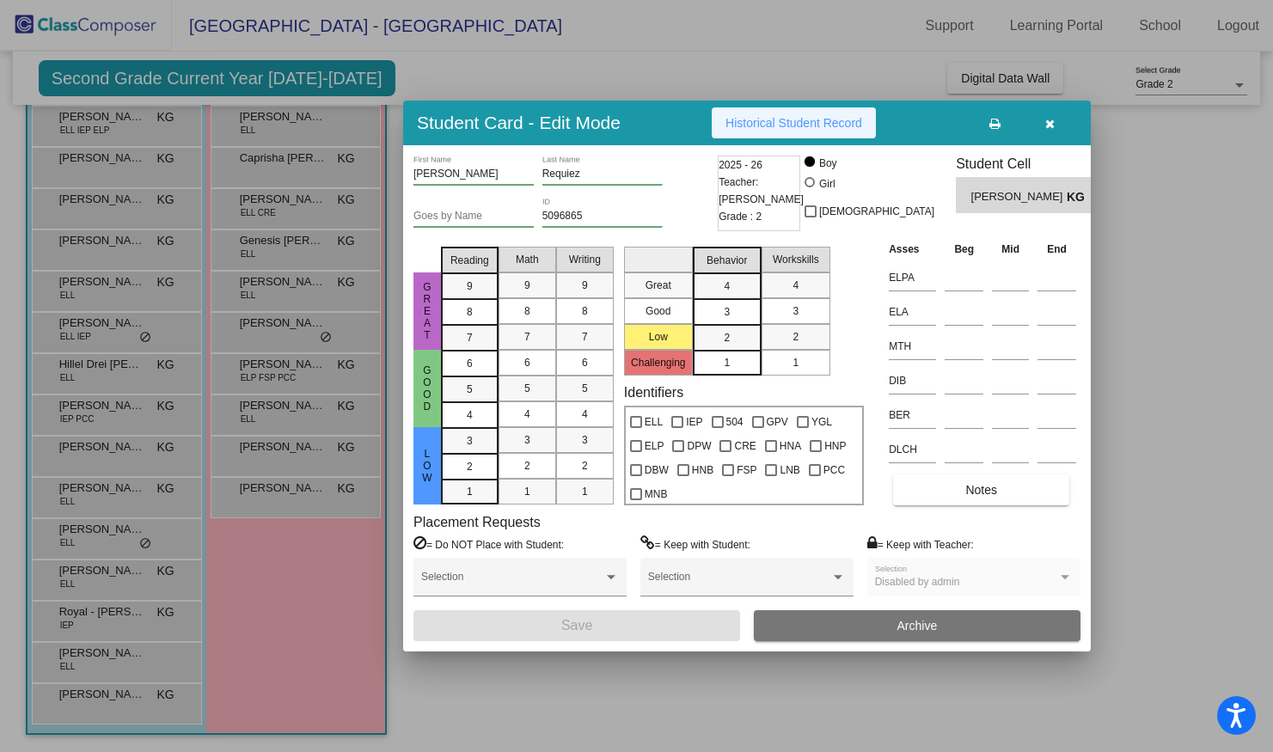
click at [767, 132] on button "Historical Student Record" at bounding box center [794, 122] width 164 height 31
click at [1049, 129] on icon "button" at bounding box center [1049, 124] width 9 height 12
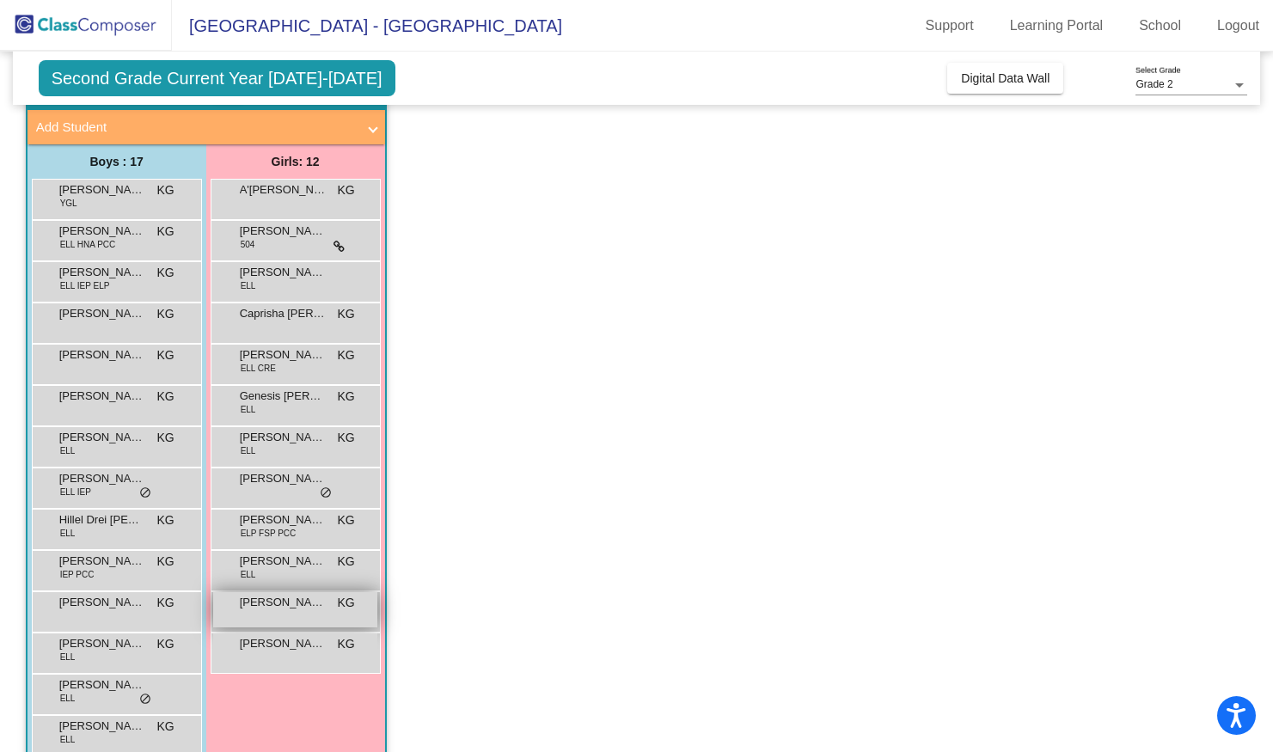
scroll to position [69, 0]
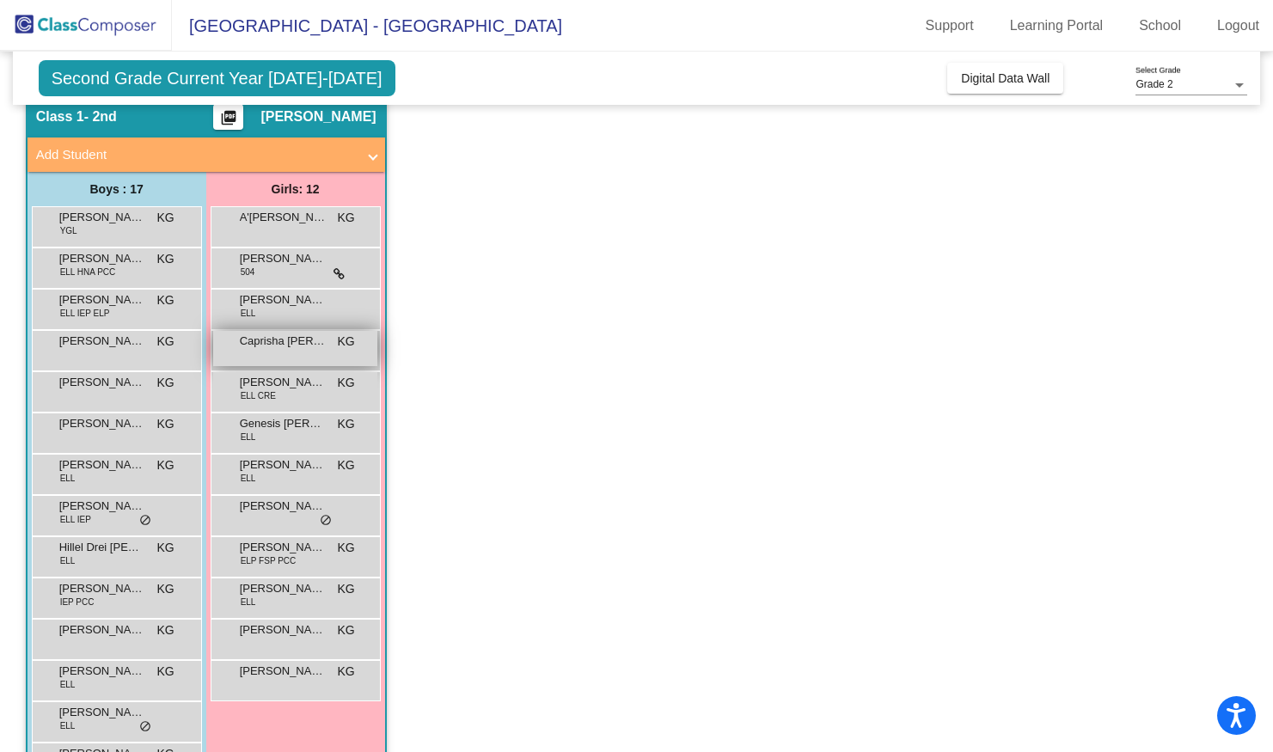
click at [279, 359] on div "Caprisha [PERSON_NAME] KG lock do_not_disturb_alt" at bounding box center [295, 348] width 164 height 35
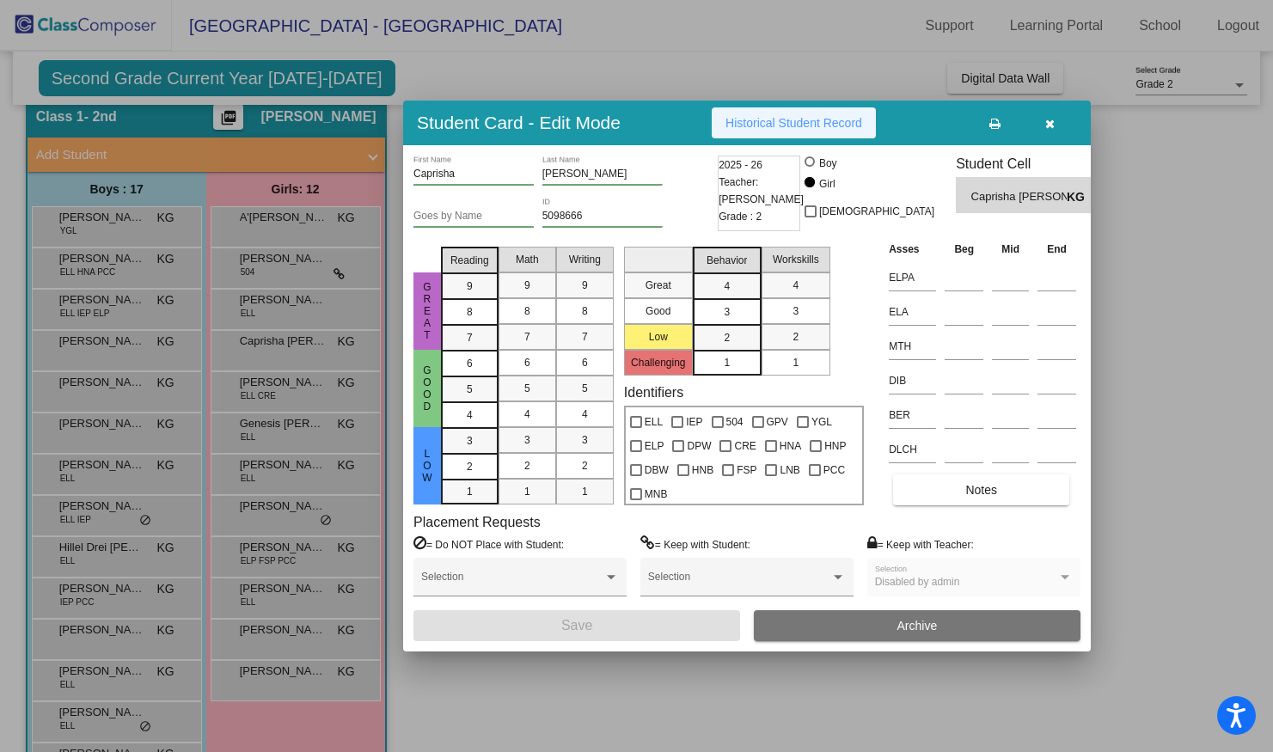
click at [780, 123] on span "Historical Student Record" at bounding box center [793, 123] width 137 height 14
click at [1047, 131] on button "button" at bounding box center [1049, 122] width 55 height 31
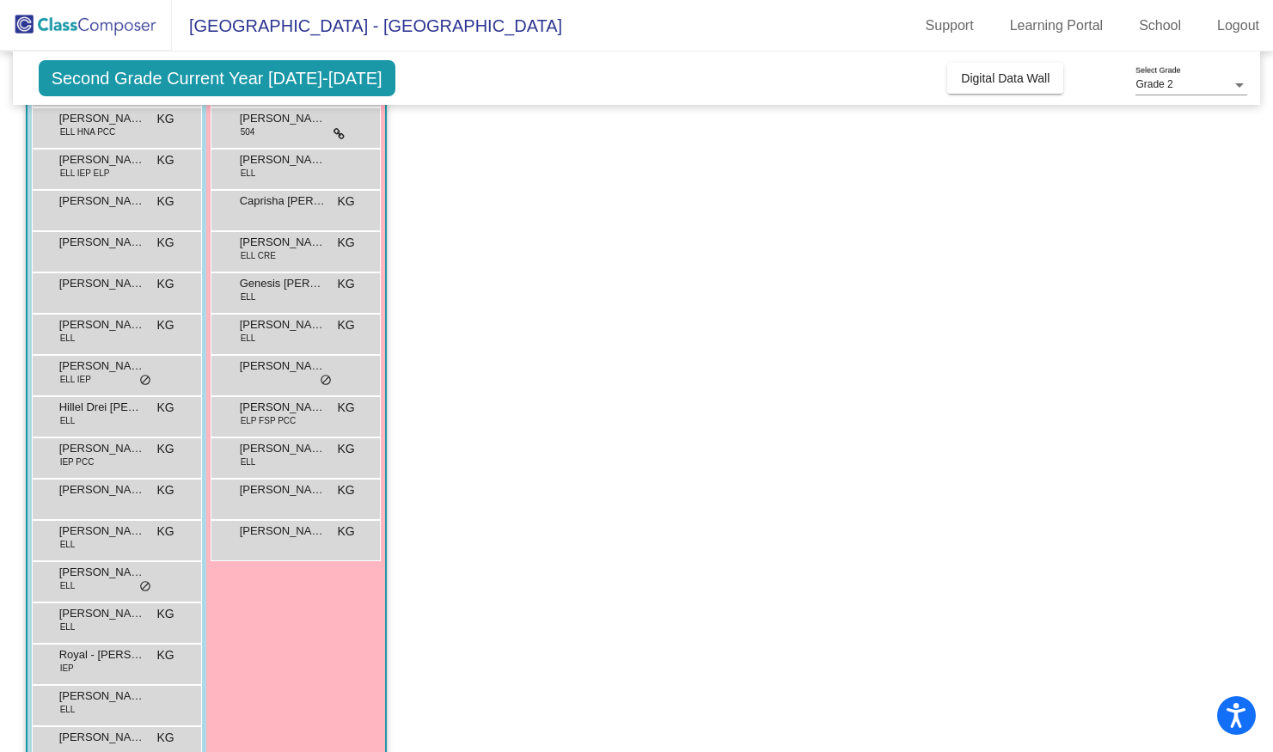
scroll to position [252, 0]
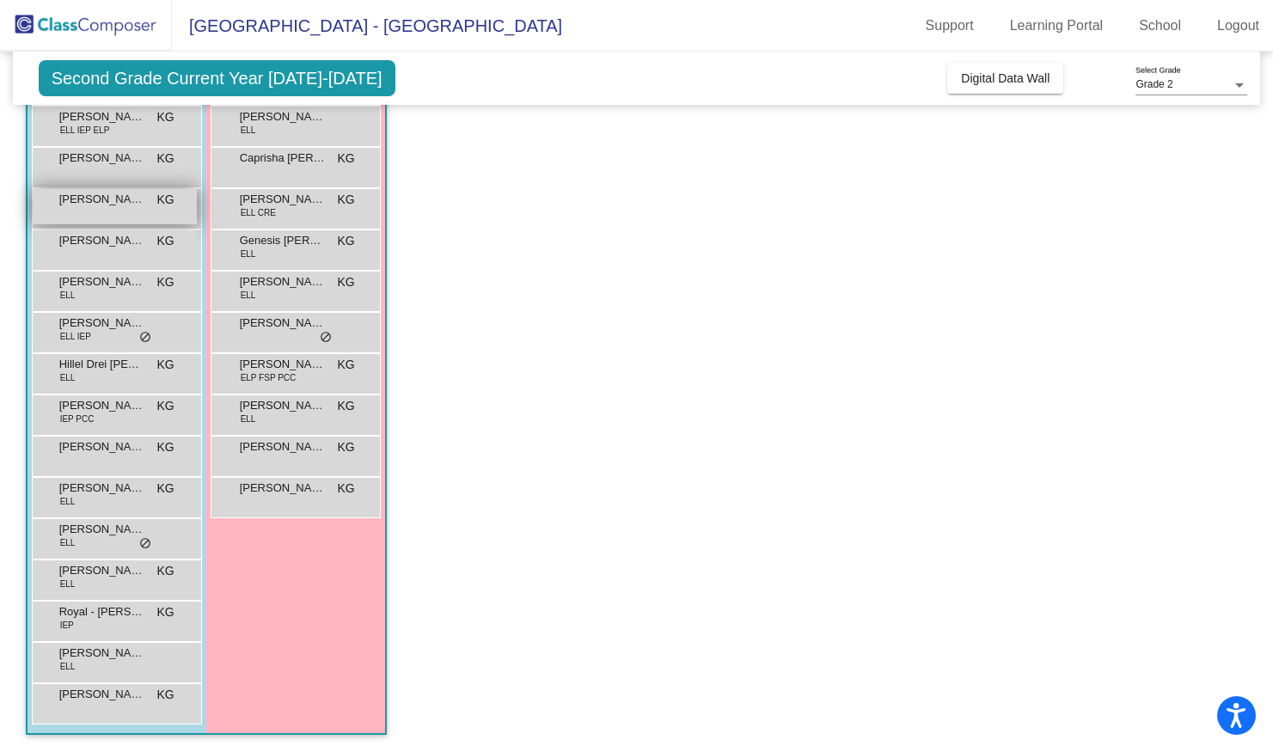
click at [105, 203] on span "[PERSON_NAME]" at bounding box center [102, 199] width 86 height 17
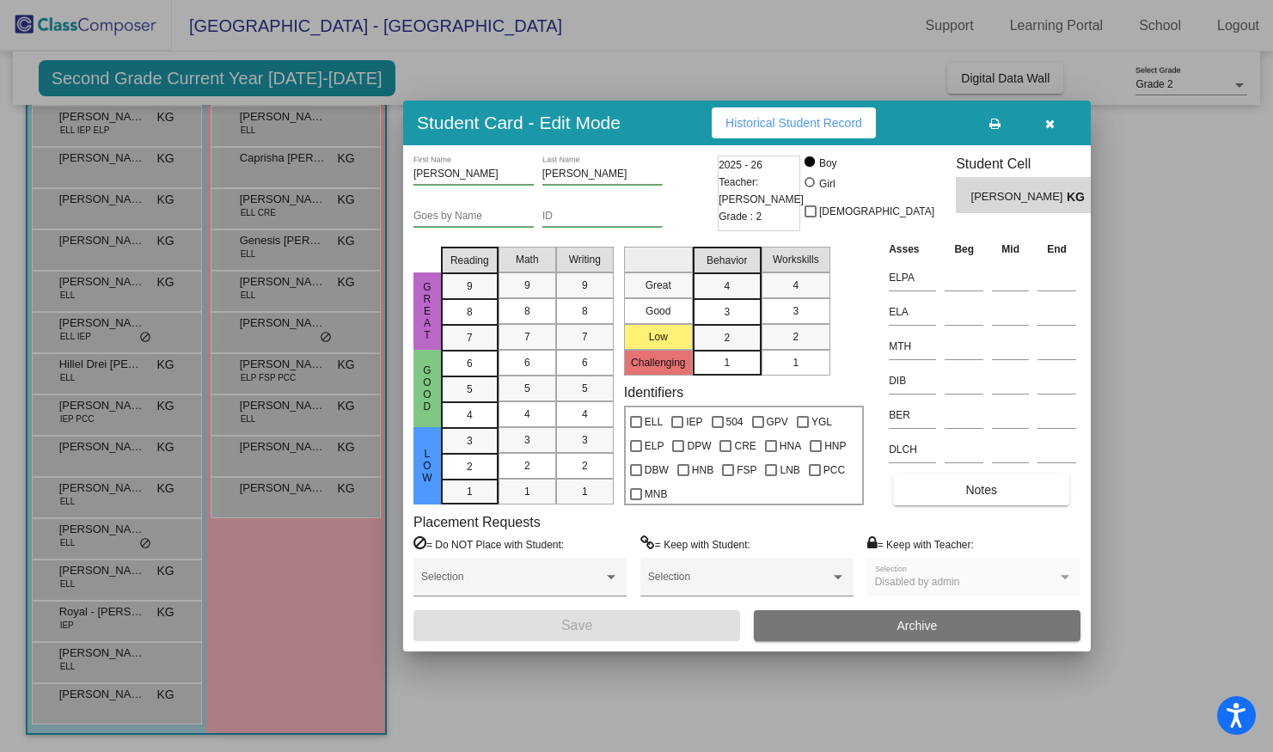
click at [816, 122] on span "Historical Student Record" at bounding box center [793, 123] width 137 height 14
click at [1050, 116] on span "button" at bounding box center [1049, 123] width 9 height 14
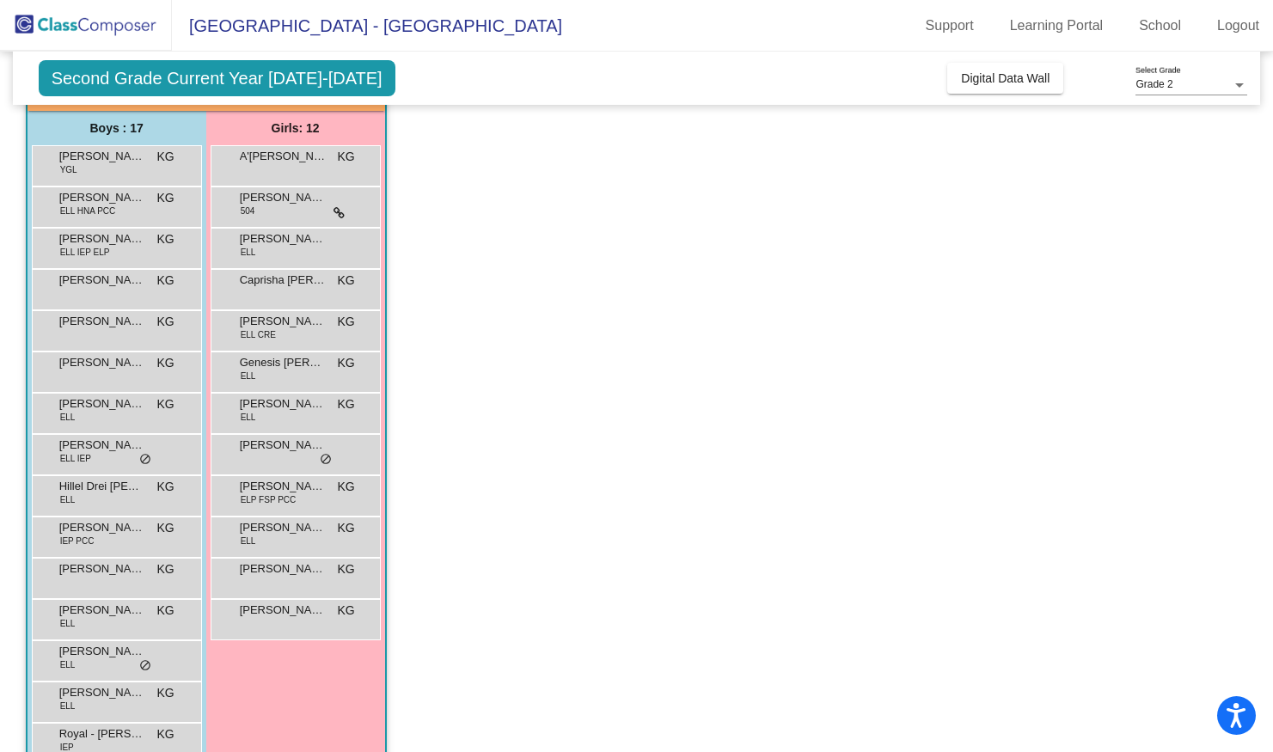
scroll to position [122, 0]
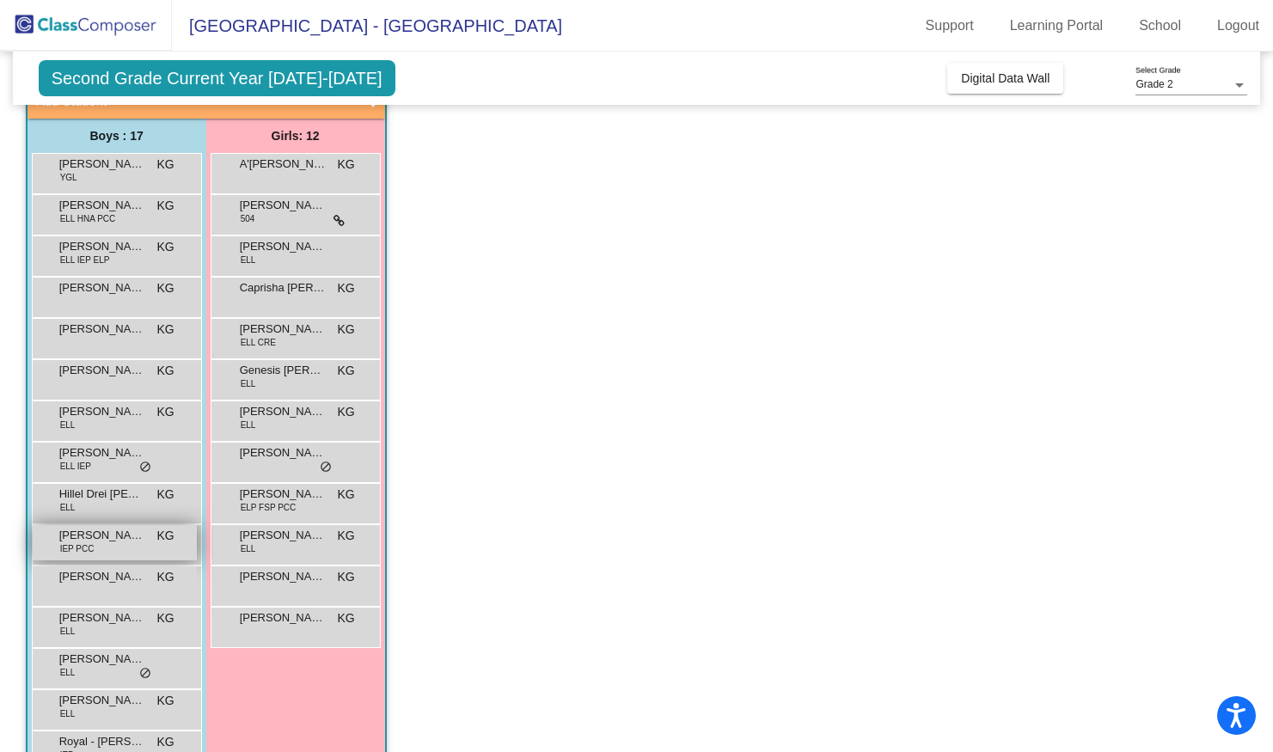
click at [108, 539] on span "[PERSON_NAME]" at bounding box center [102, 535] width 86 height 17
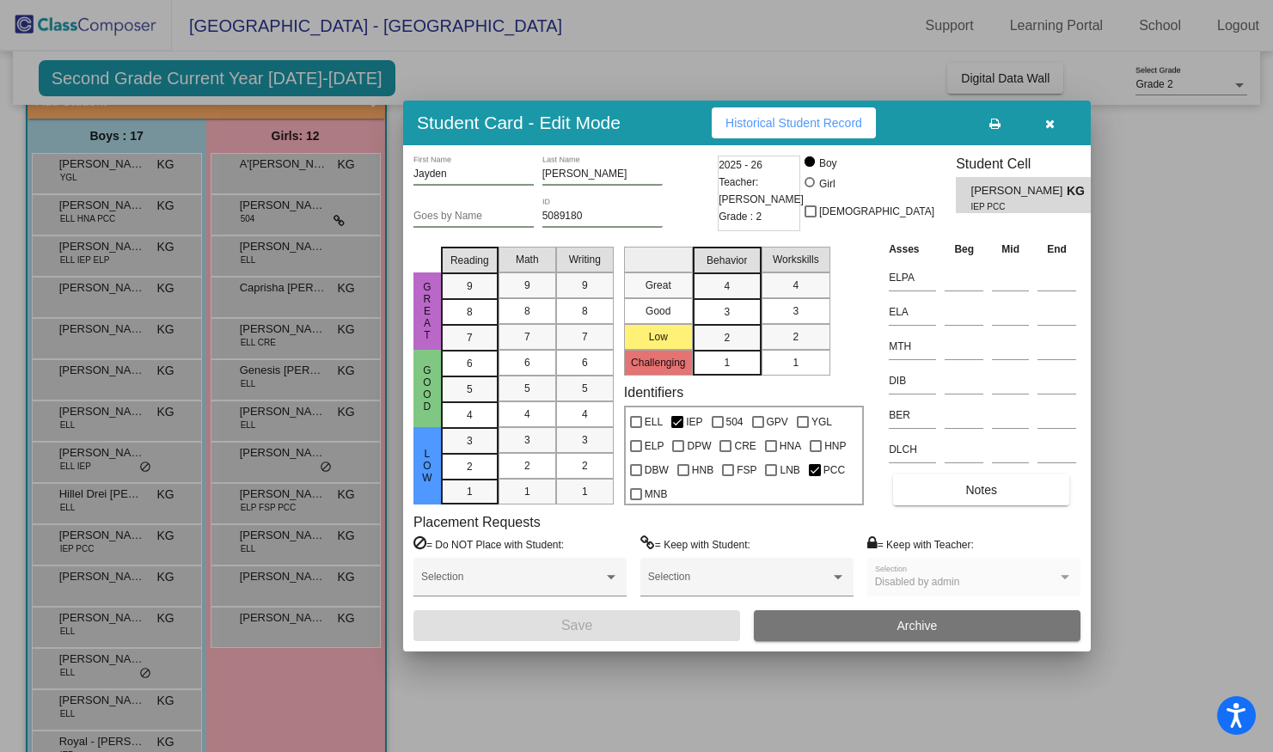
click at [769, 117] on span "Historical Student Record" at bounding box center [793, 123] width 137 height 14
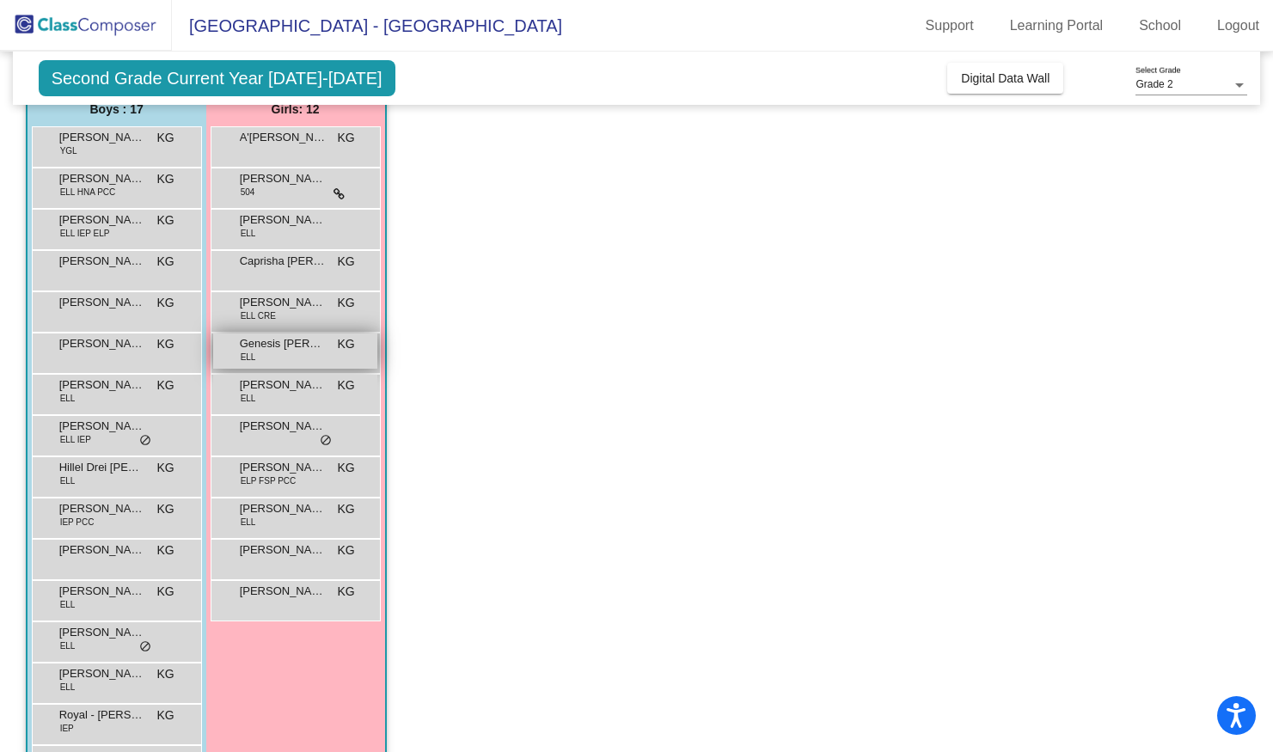
scroll to position [155, 0]
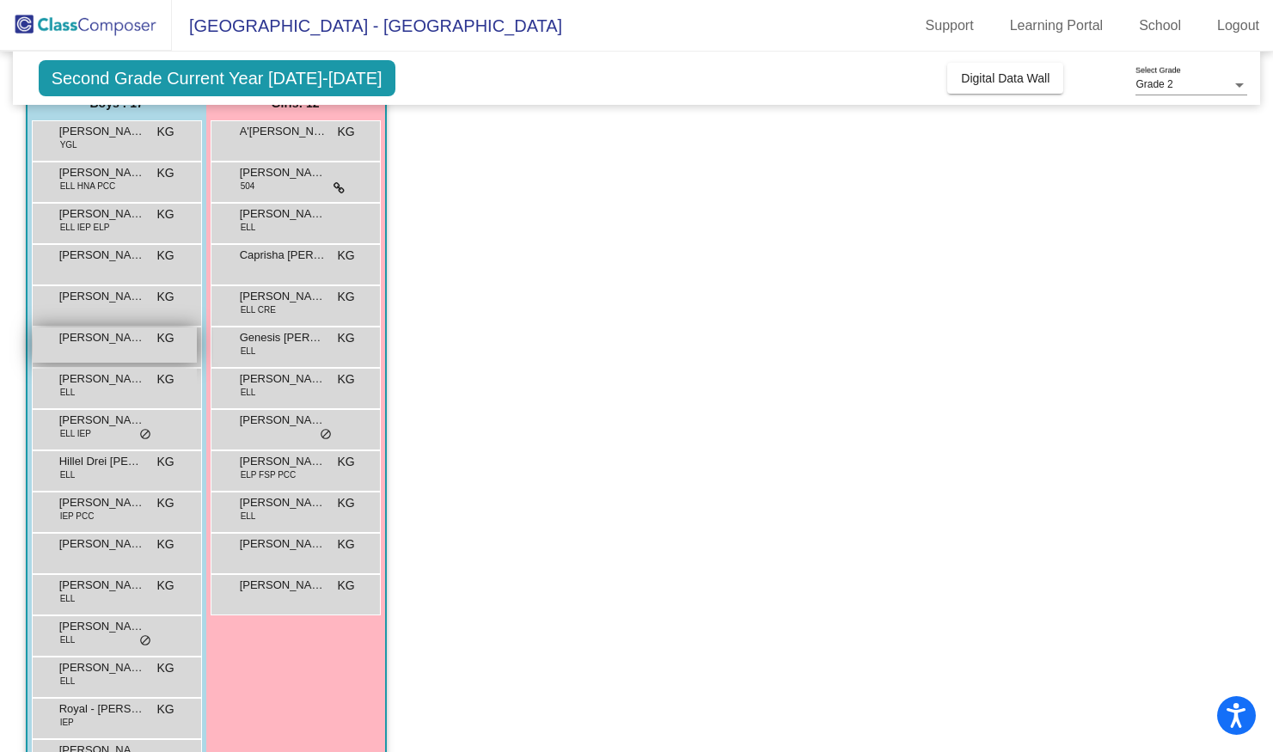
click at [99, 356] on div "Elijah Gutierrez KG lock do_not_disturb_alt" at bounding box center [115, 344] width 164 height 35
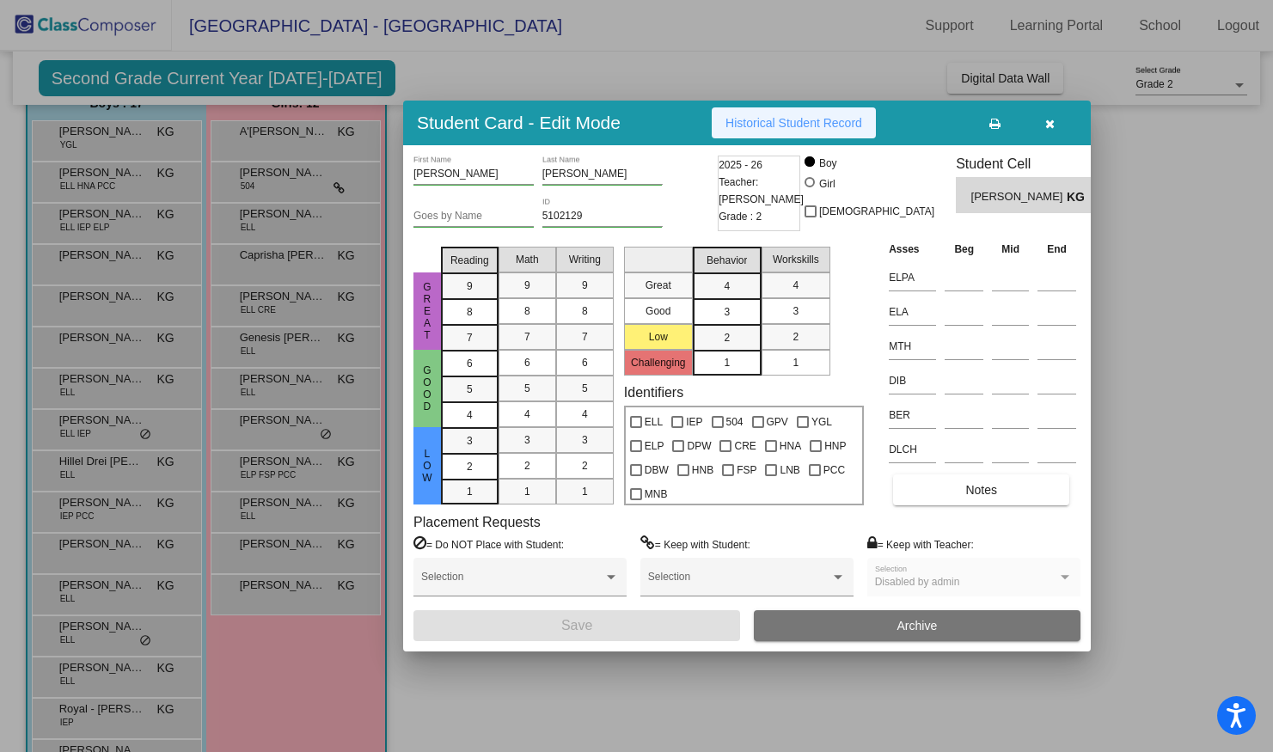
click at [808, 125] on span "Historical Student Record" at bounding box center [793, 123] width 137 height 14
click at [811, 130] on button "Historical Student Record" at bounding box center [794, 122] width 164 height 31
click at [1057, 123] on button "button" at bounding box center [1049, 122] width 55 height 31
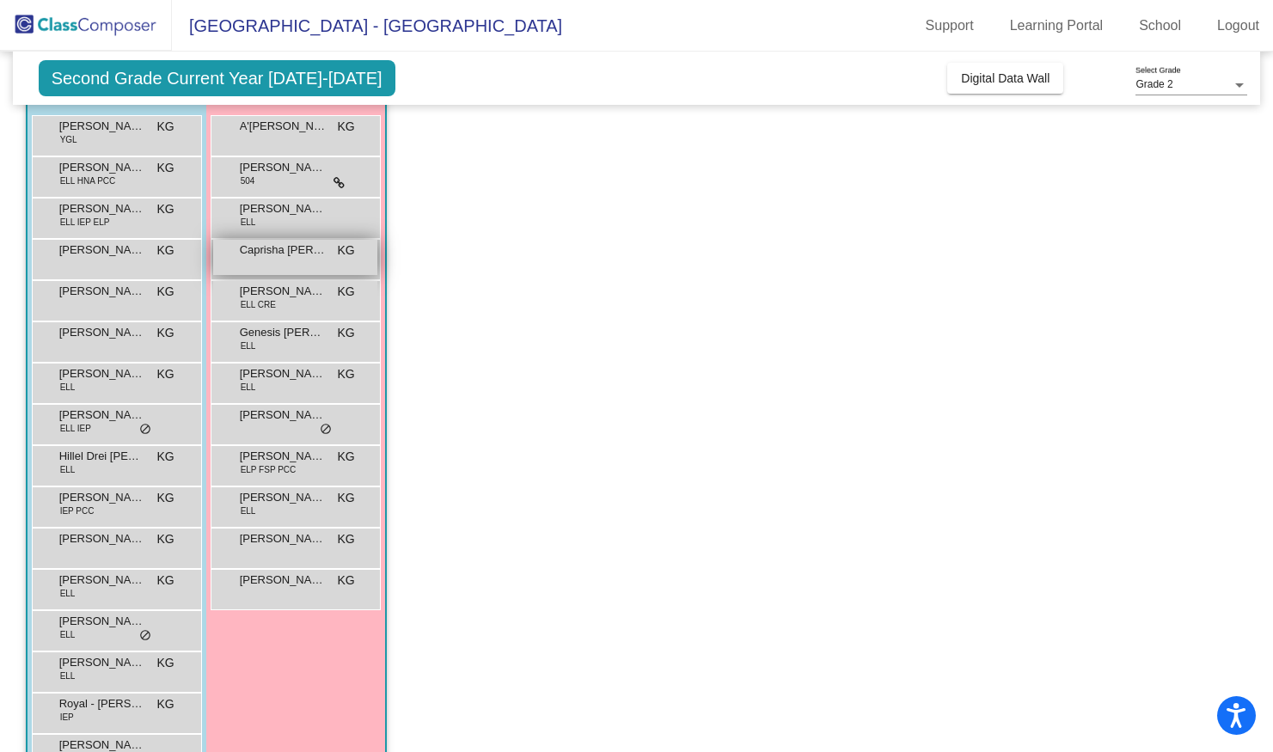
scroll to position [160, 0]
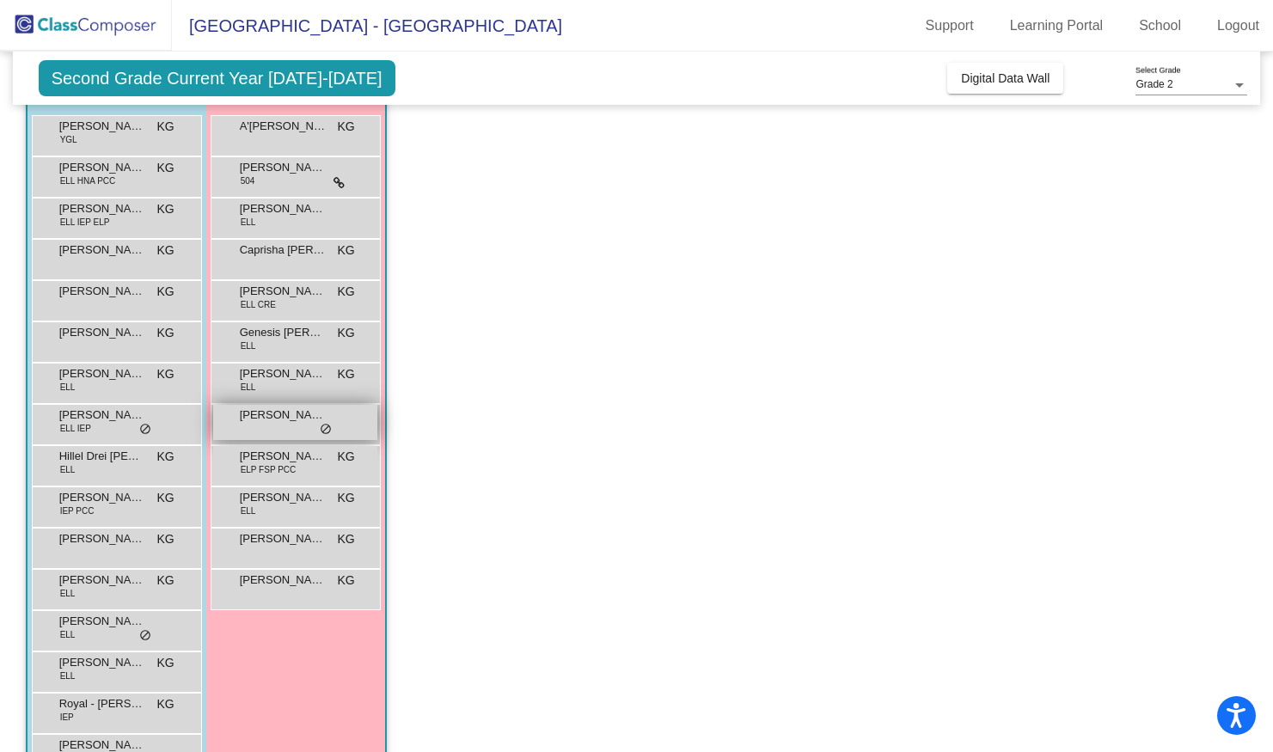
click at [280, 425] on div "Isabella Fulqui lock do_not_disturb_alt" at bounding box center [295, 422] width 164 height 35
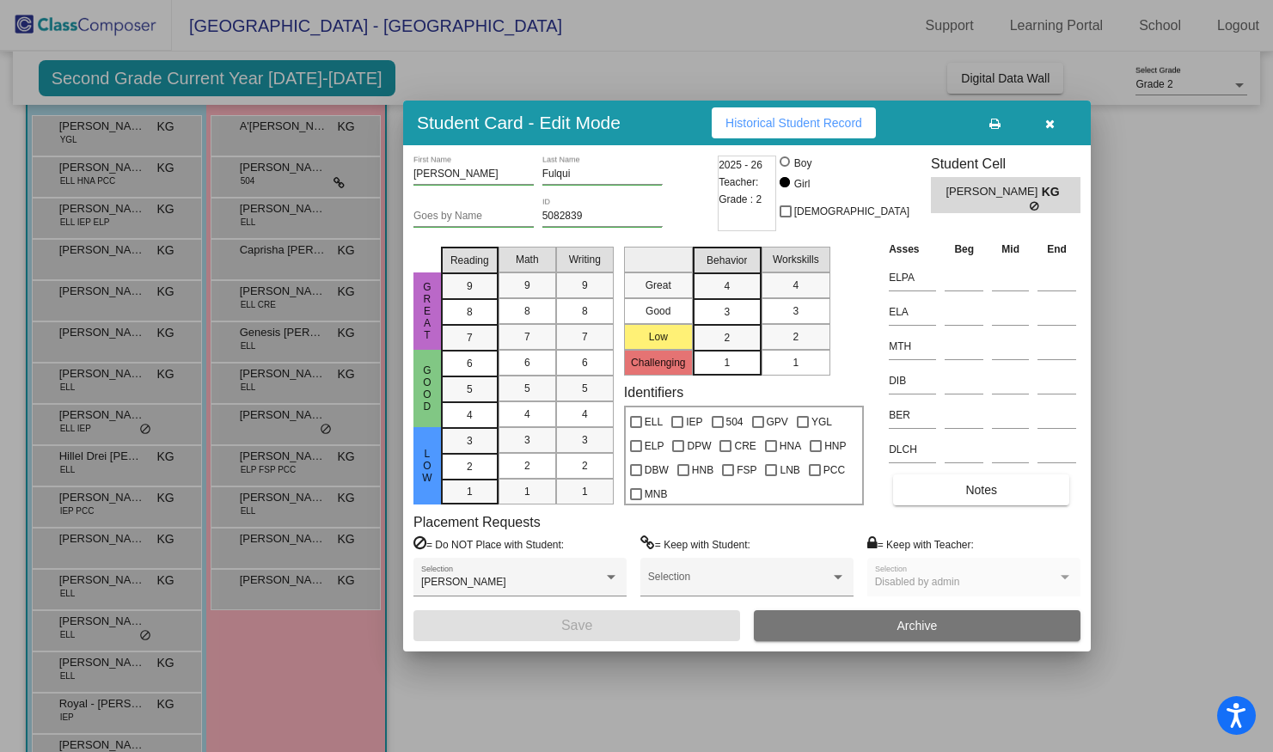
click at [795, 120] on span "Historical Student Record" at bounding box center [793, 123] width 137 height 14
click at [1055, 128] on button "button" at bounding box center [1049, 122] width 55 height 31
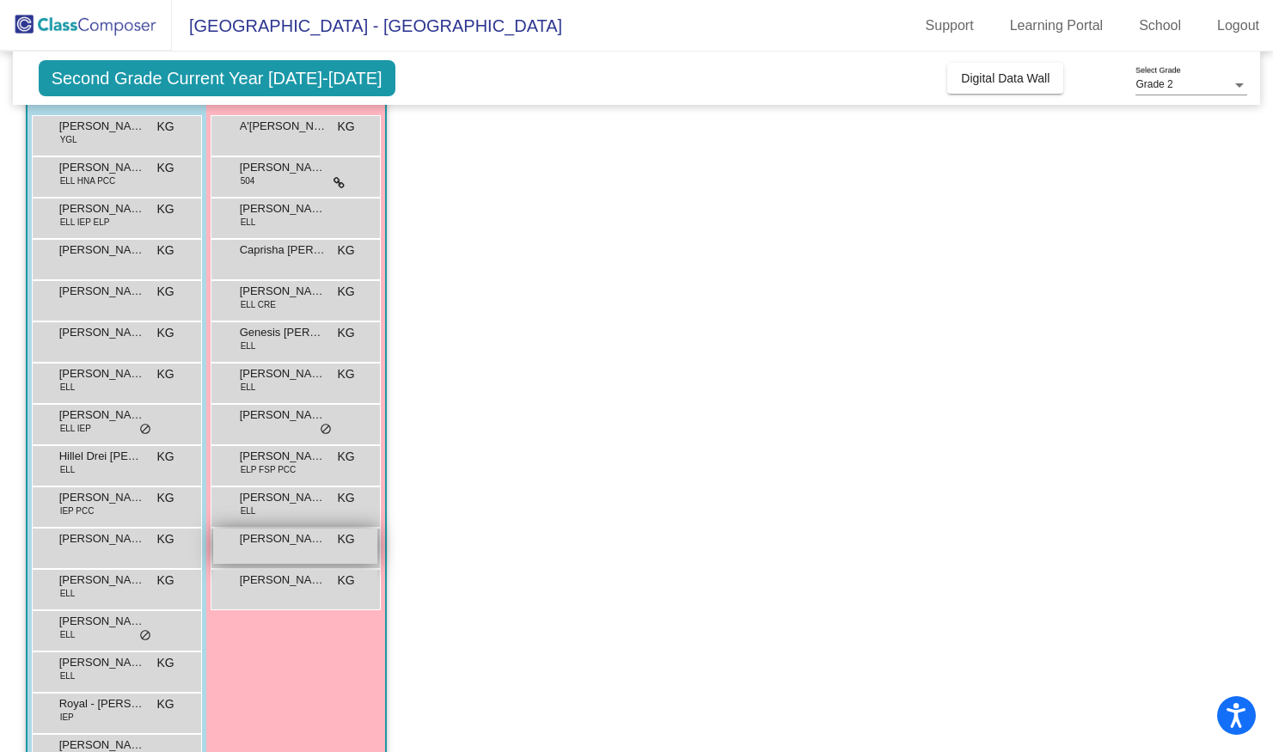
click at [281, 539] on span "[PERSON_NAME]" at bounding box center [283, 538] width 86 height 17
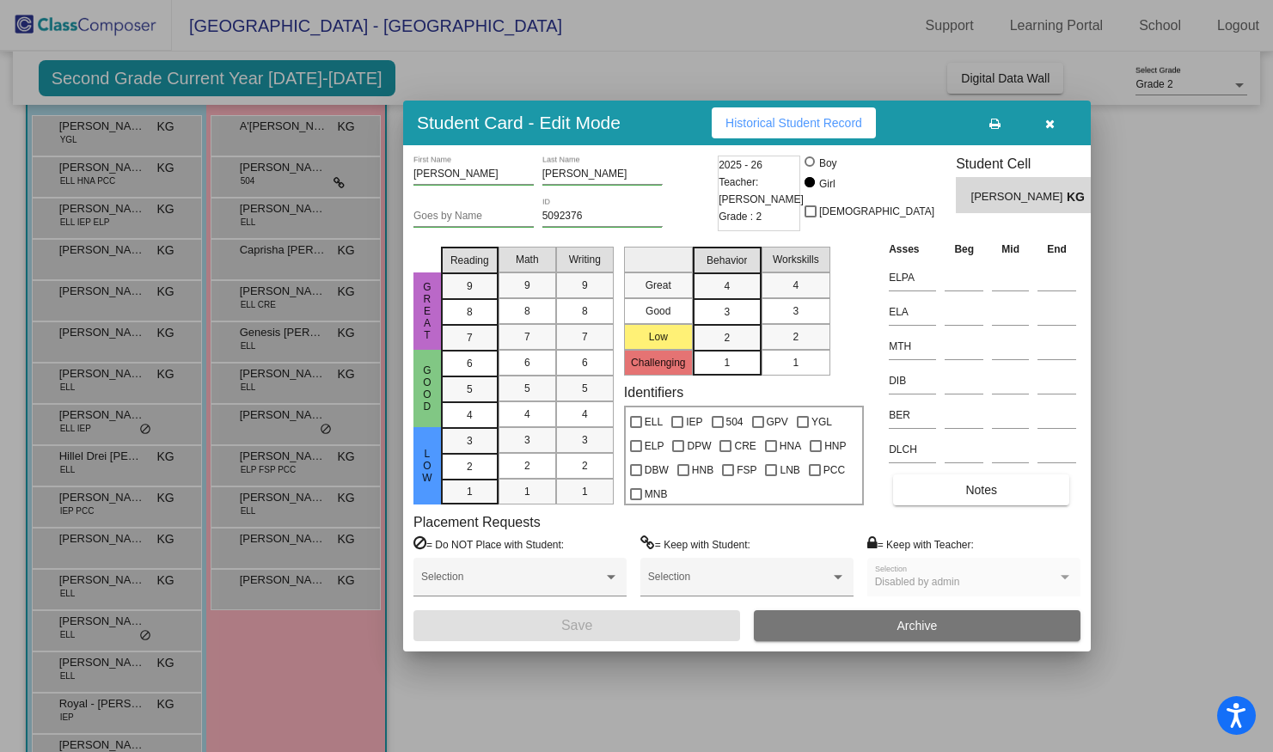
click at [780, 122] on span "Historical Student Record" at bounding box center [793, 123] width 137 height 14
click at [297, 297] on div at bounding box center [636, 376] width 1273 height 752
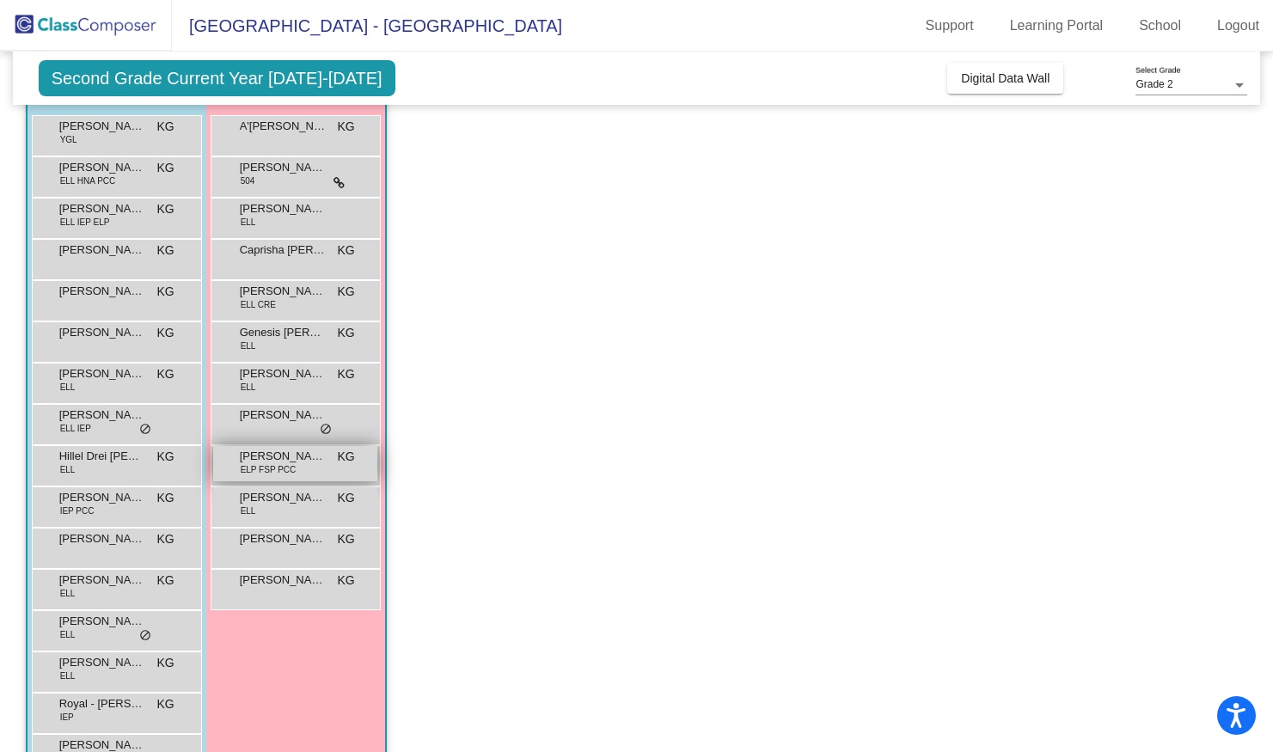
click at [296, 468] on div "JaNia Brown ELP FSP PCC KG lock do_not_disturb_alt" at bounding box center [295, 463] width 164 height 35
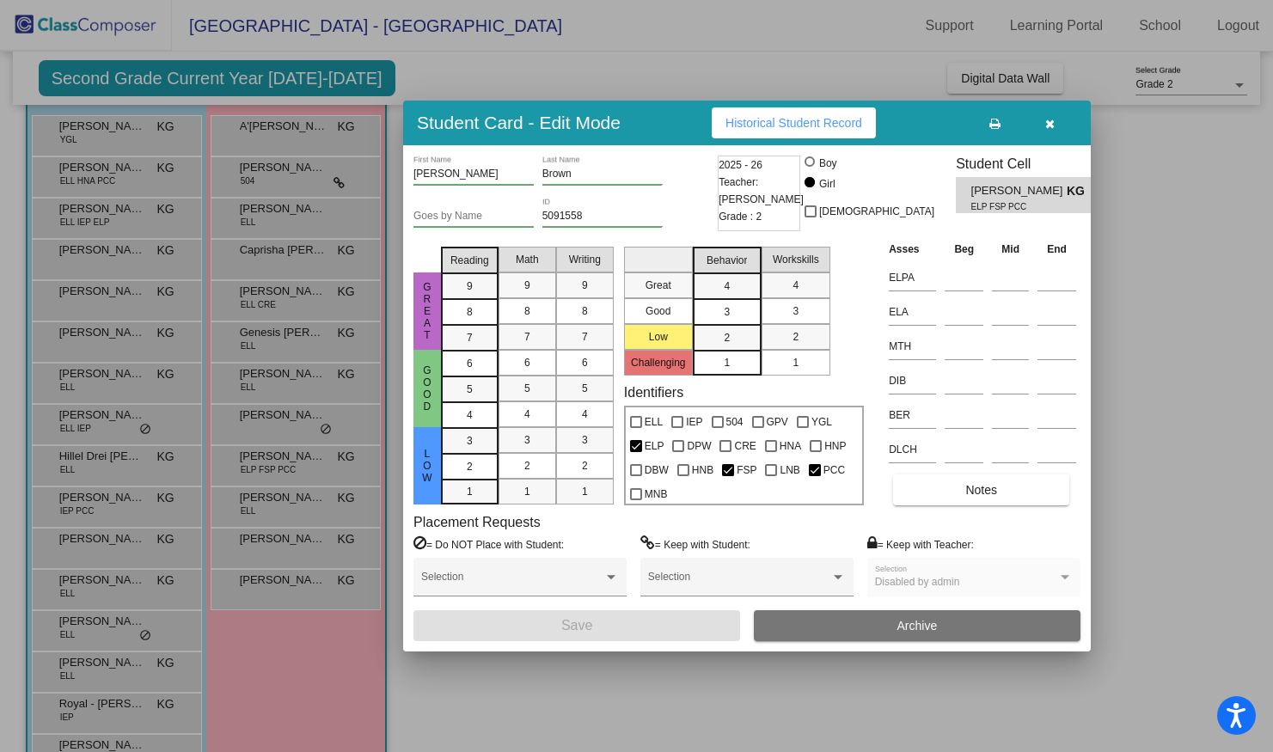
click at [777, 127] on span "Historical Student Record" at bounding box center [793, 123] width 137 height 14
click at [1055, 125] on button "button" at bounding box center [1049, 122] width 55 height 31
